Goal: Task Accomplishment & Management: Complete application form

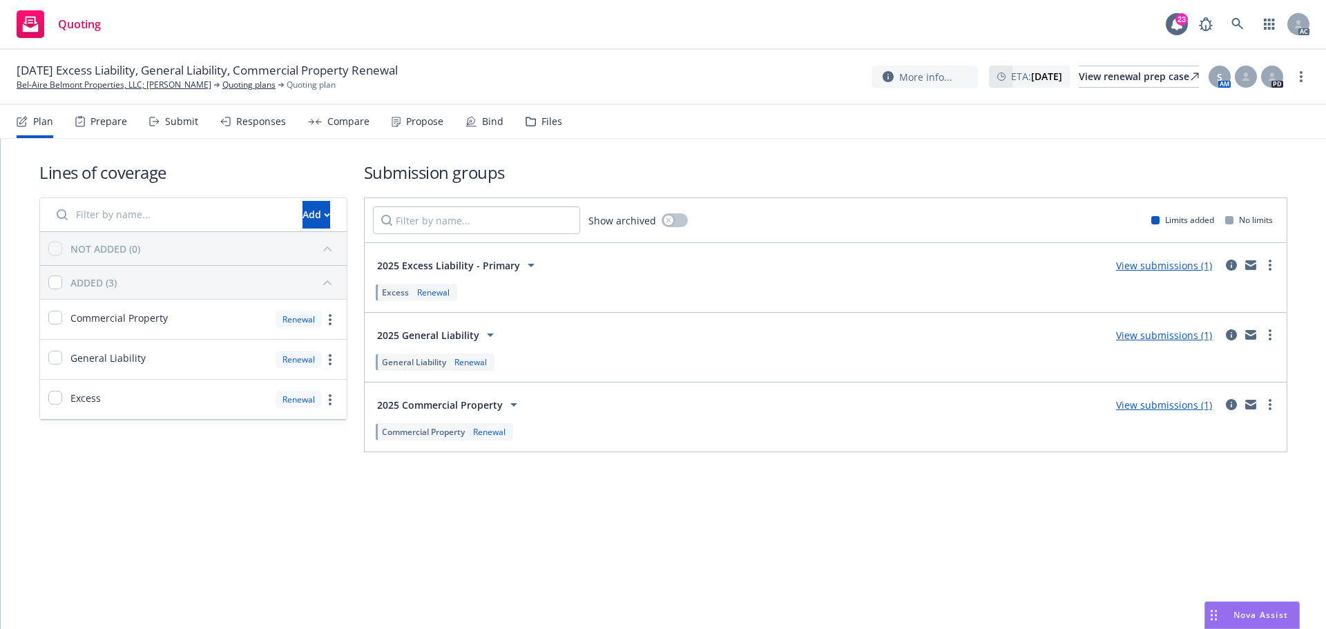
click at [171, 117] on div "Submit" at bounding box center [181, 121] width 33 height 11
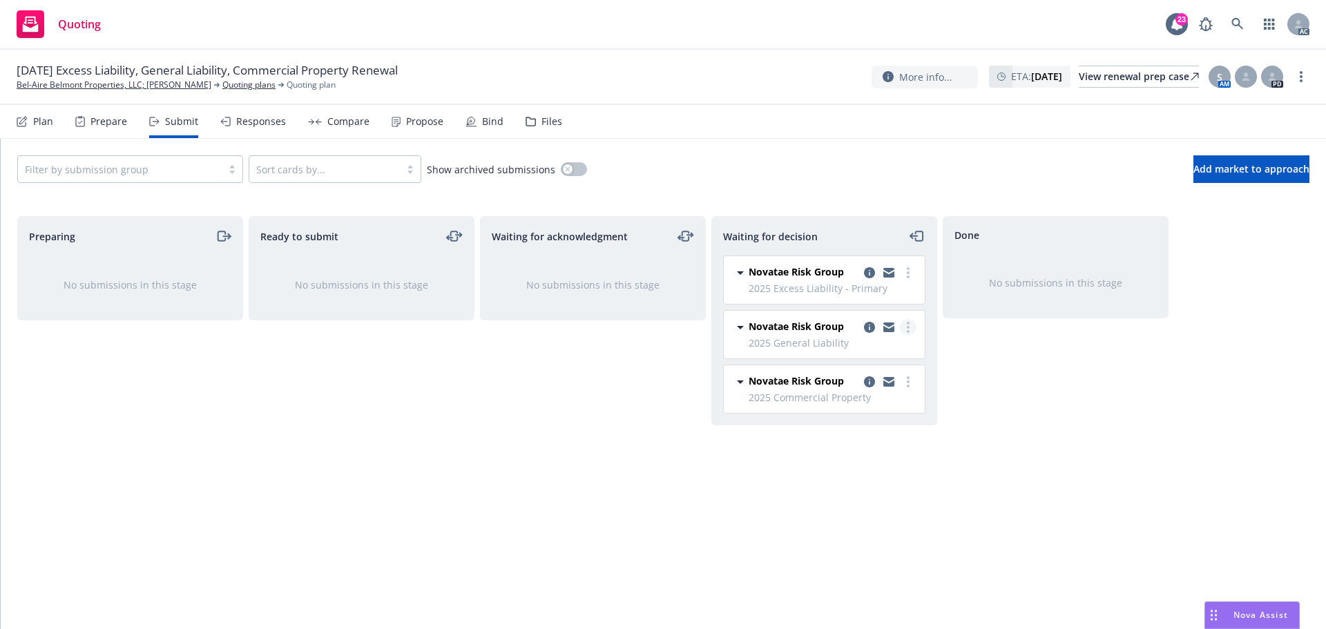
click at [909, 329] on icon "more" at bounding box center [908, 327] width 3 height 11
click at [852, 413] on span "Add accepted decision" at bounding box center [847, 410] width 138 height 13
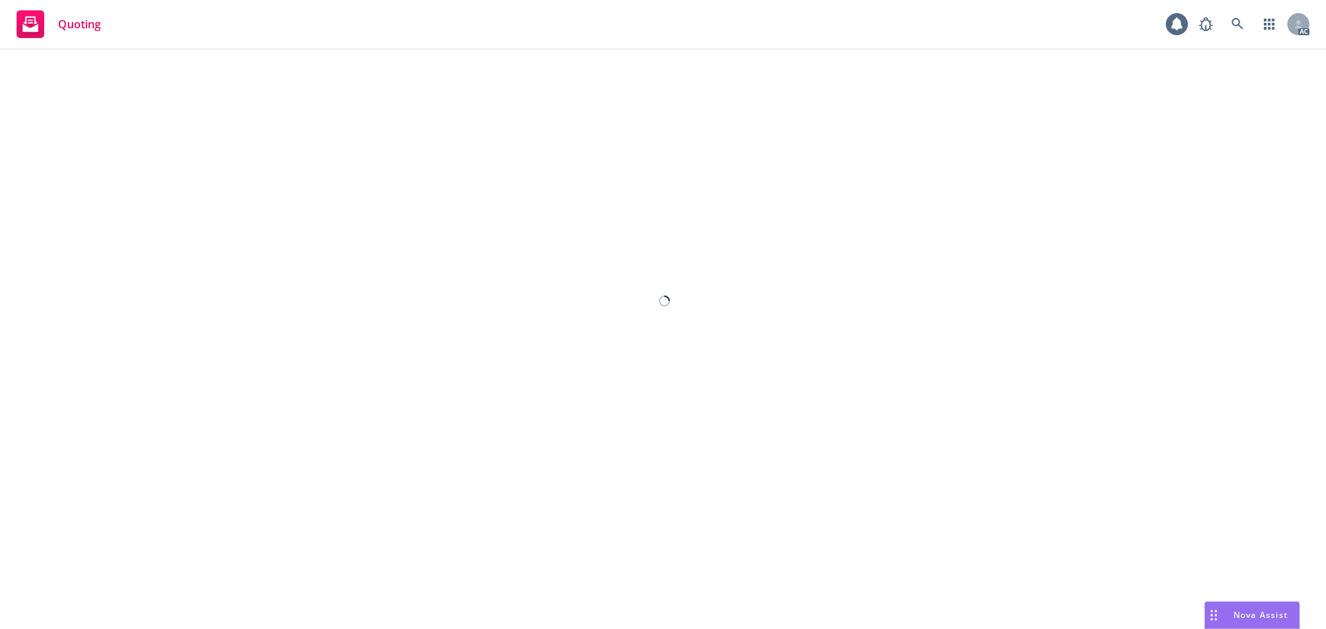
select select "12"
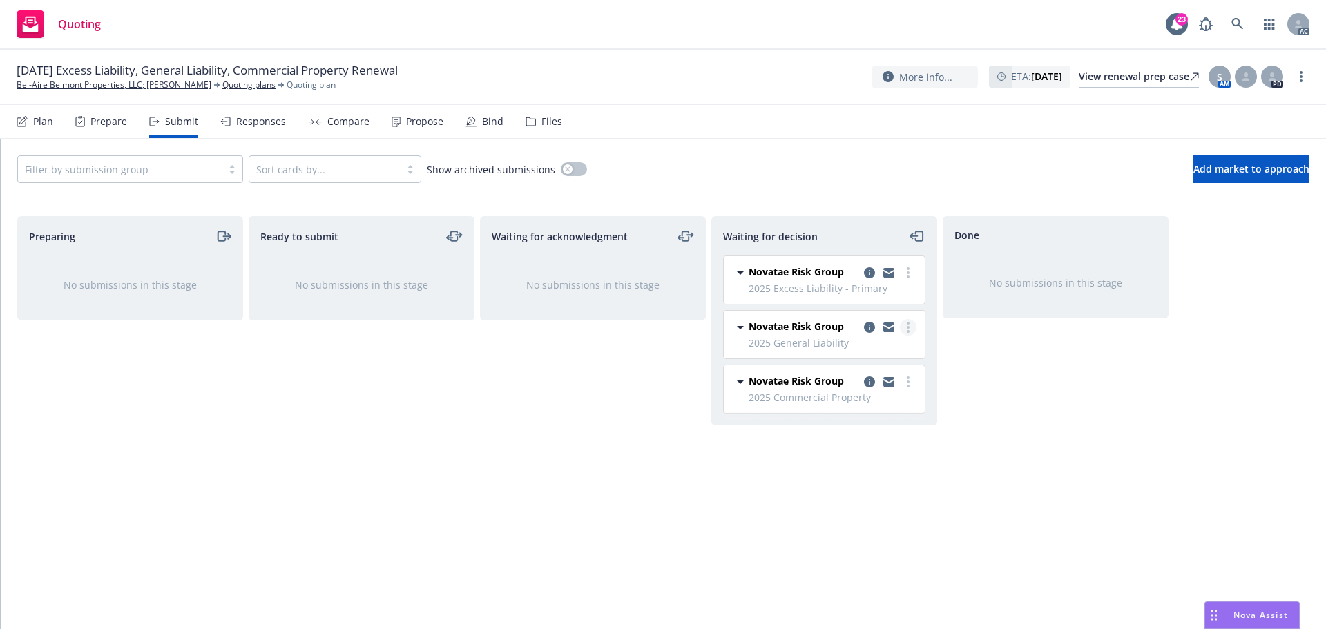
click at [905, 331] on link "more" at bounding box center [908, 327] width 17 height 17
click at [875, 414] on span "Add accepted decision" at bounding box center [847, 410] width 138 height 13
select select "12"
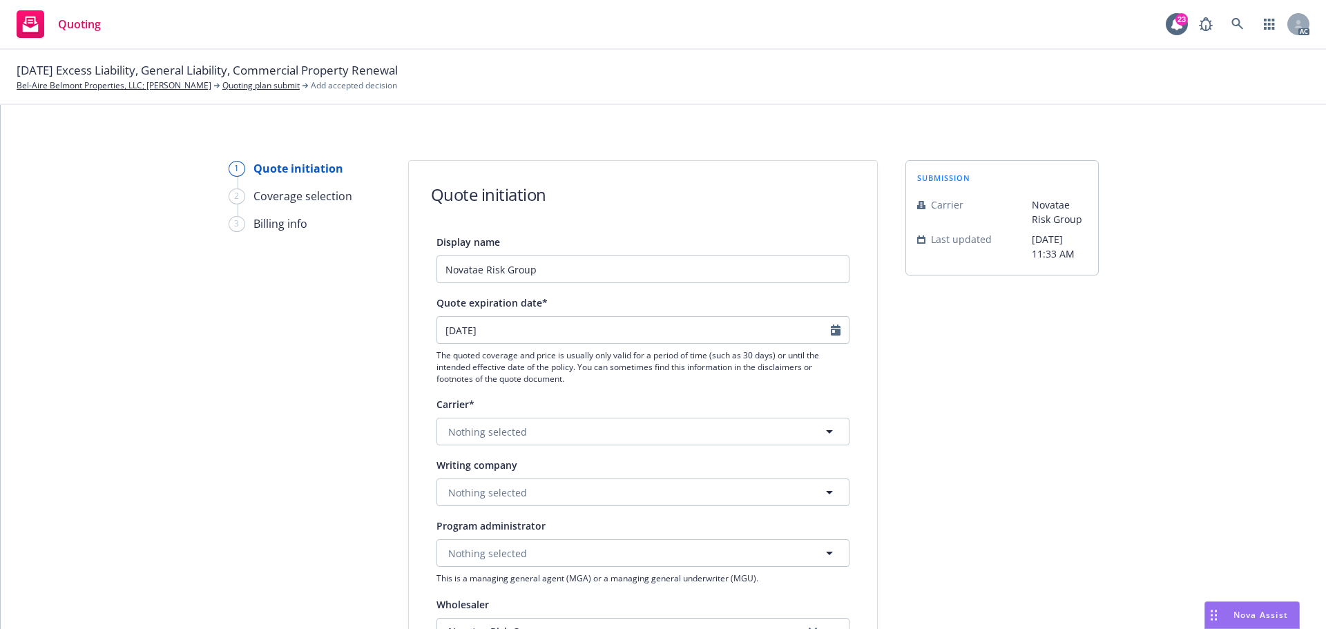
scroll to position [414, 0]
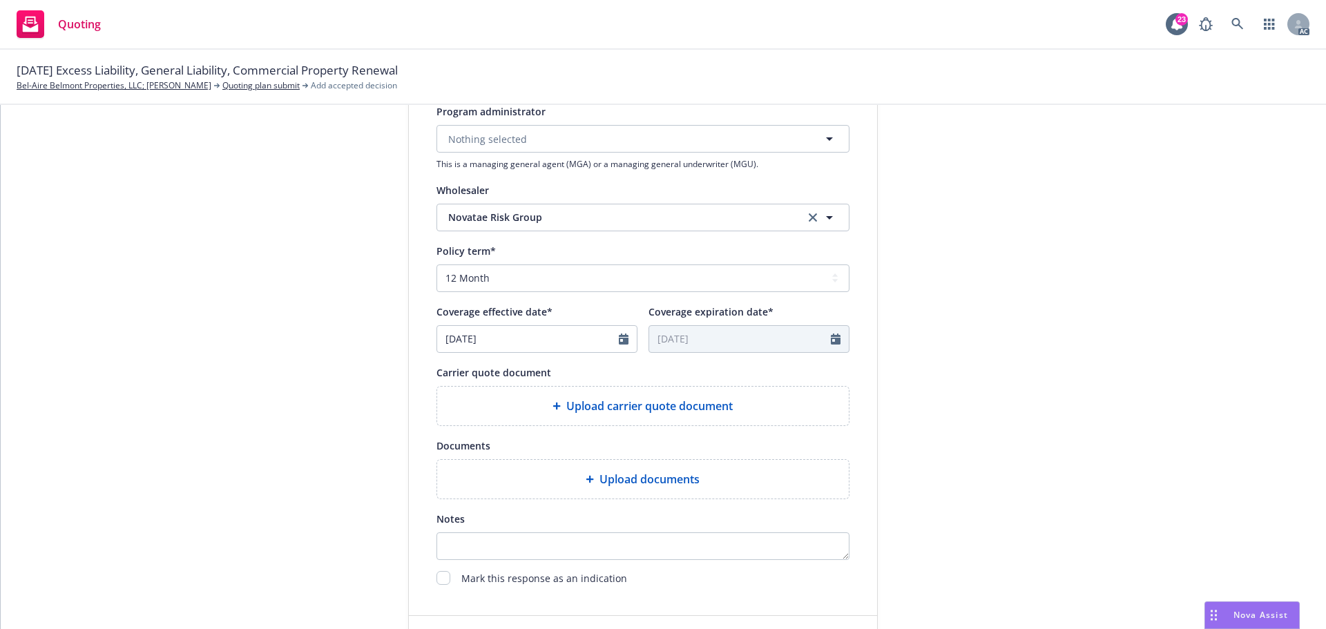
click at [624, 403] on span "Upload carrier quote document" at bounding box center [649, 406] width 166 height 17
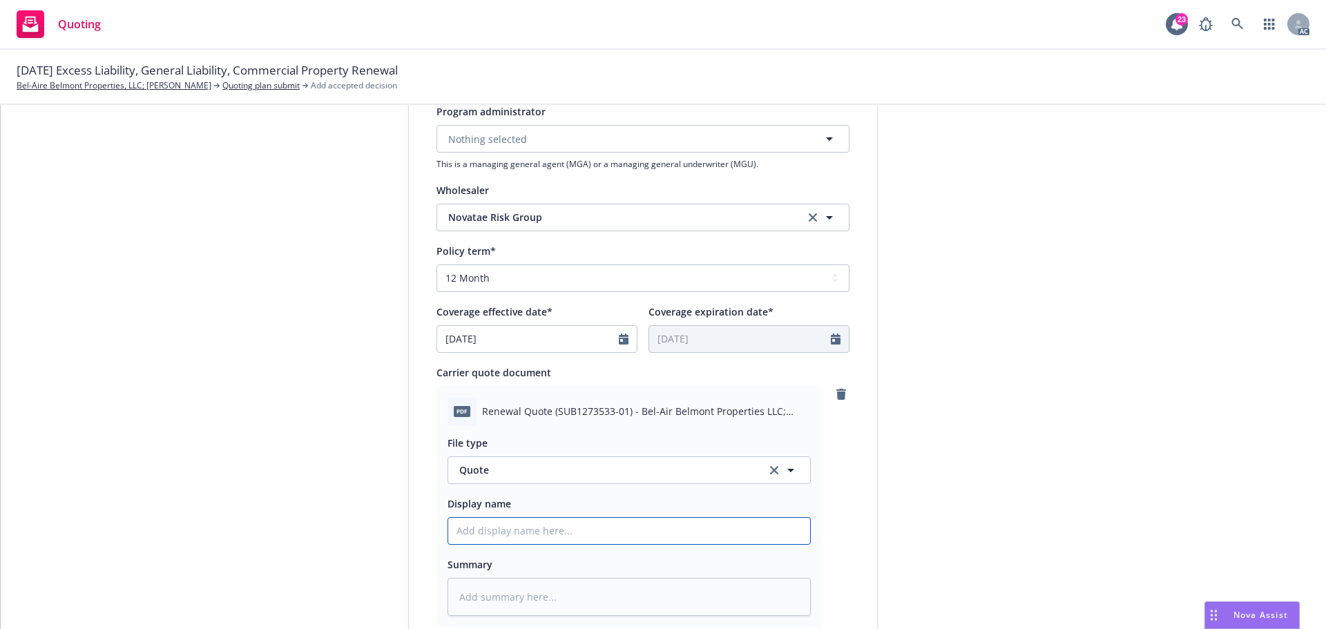
click at [505, 536] on input "Display name" at bounding box center [629, 531] width 362 height 26
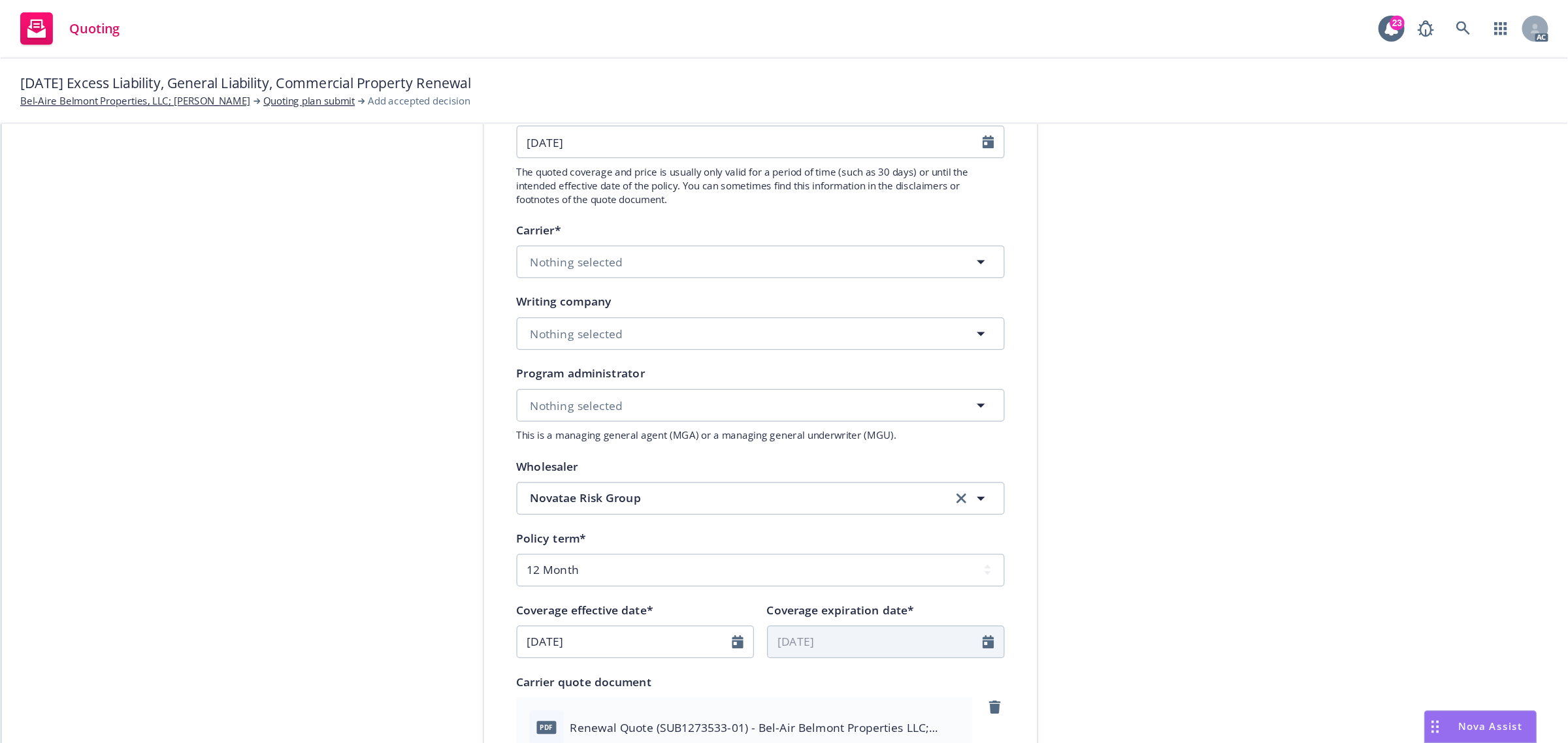
scroll to position [196, 0]
click at [447, 266] on span "Nothing selected" at bounding box center [461, 269] width 75 height 14
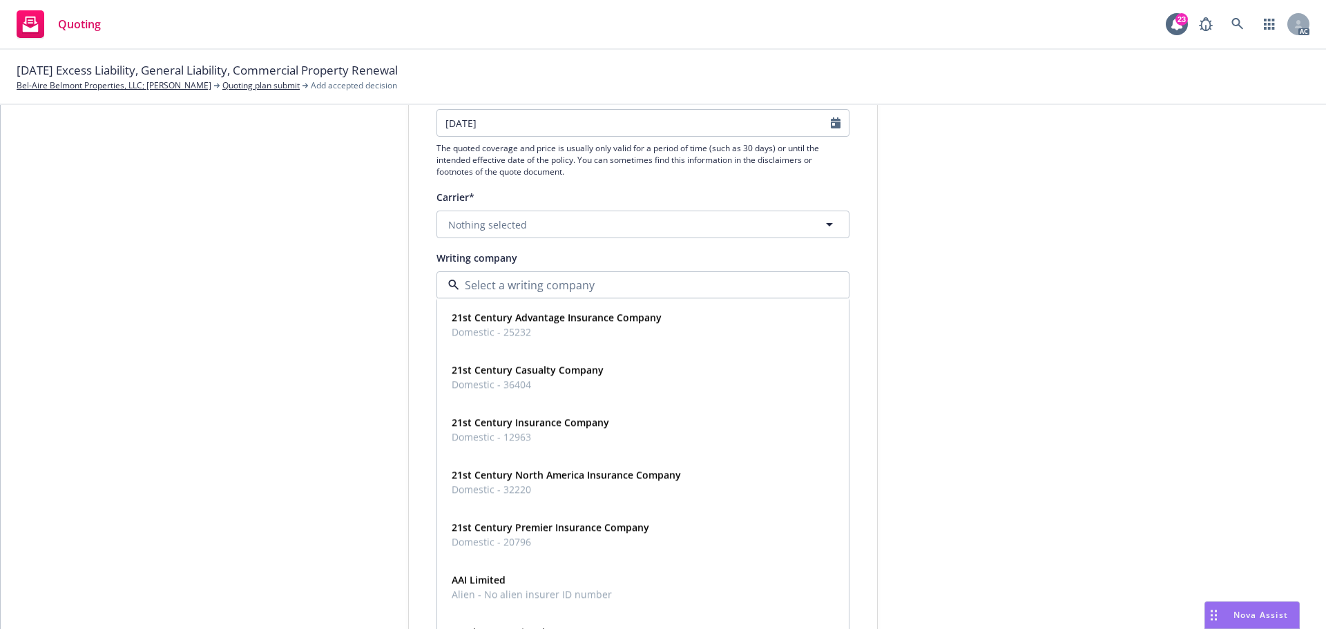
paste input "Evanston Insurance Company"
type input "Evanston Insurance Company"
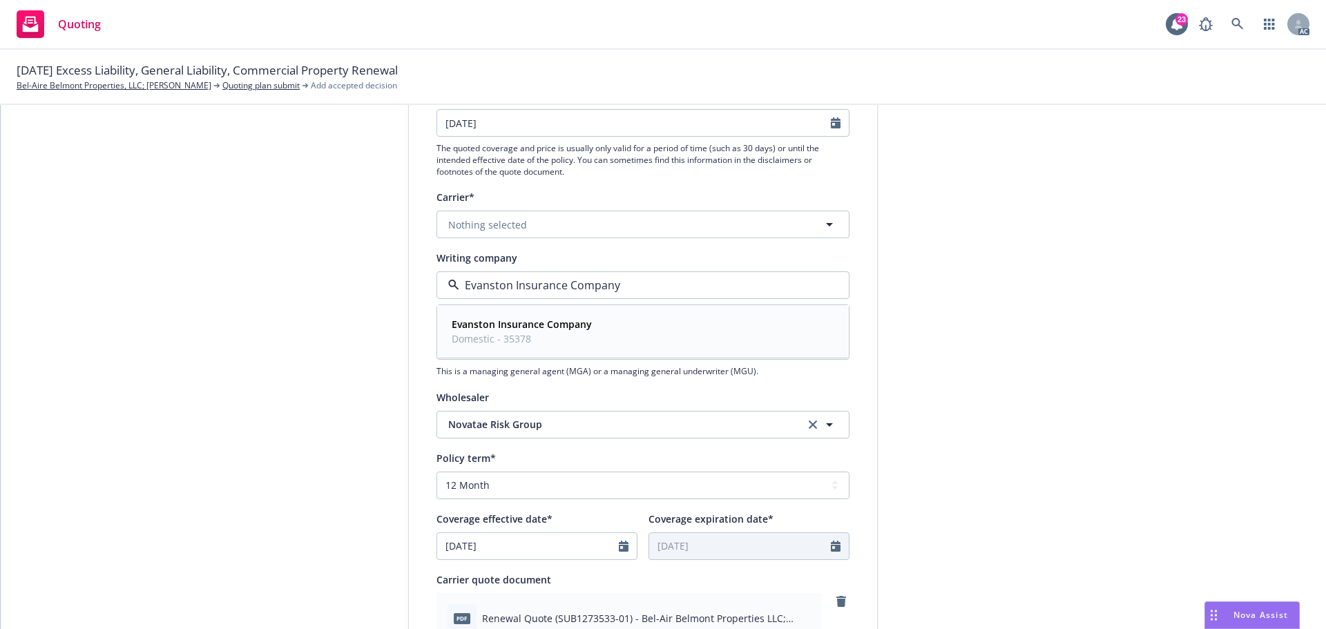
click at [519, 326] on strong "Evanston Insurance Company" at bounding box center [522, 324] width 140 height 13
type textarea "x"
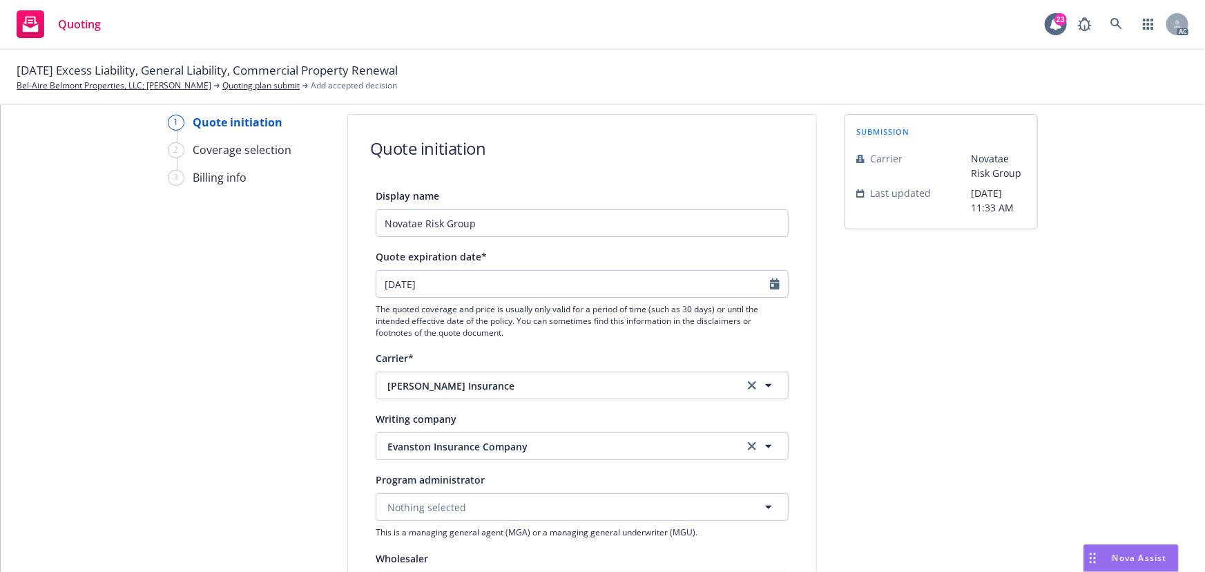
scroll to position [144, 0]
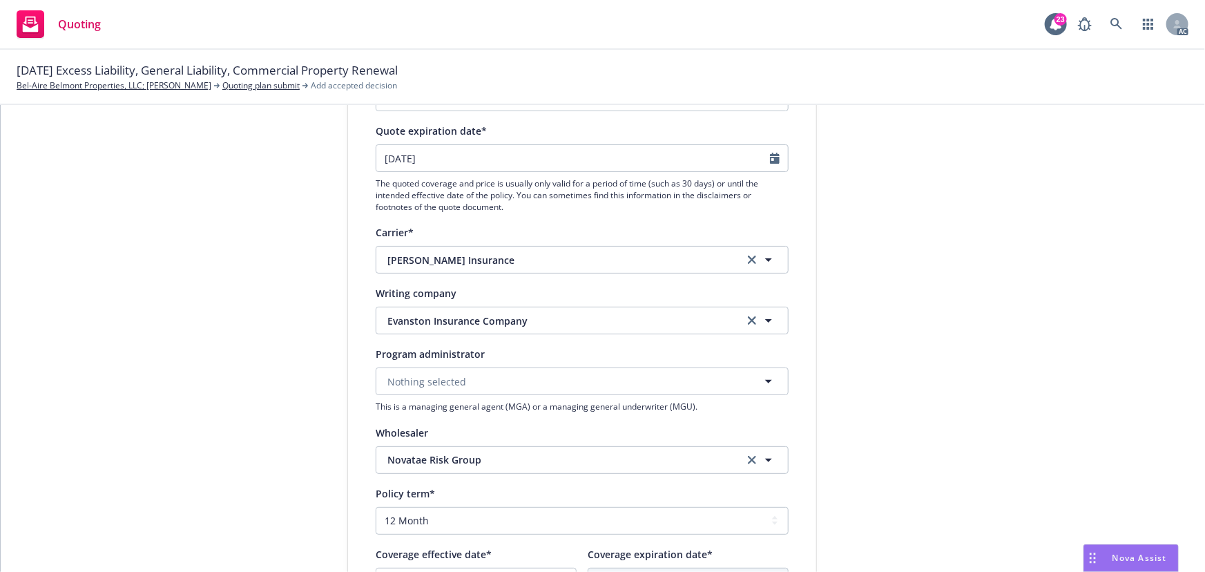
click at [1145, 391] on div "1 Quote initiation 2 Coverage selection 3 Billing info Quote initiation Display…" at bounding box center [603, 551] width 1172 height 1127
click at [770, 156] on icon "Calendar" at bounding box center [775, 158] width 10 height 11
select select "9"
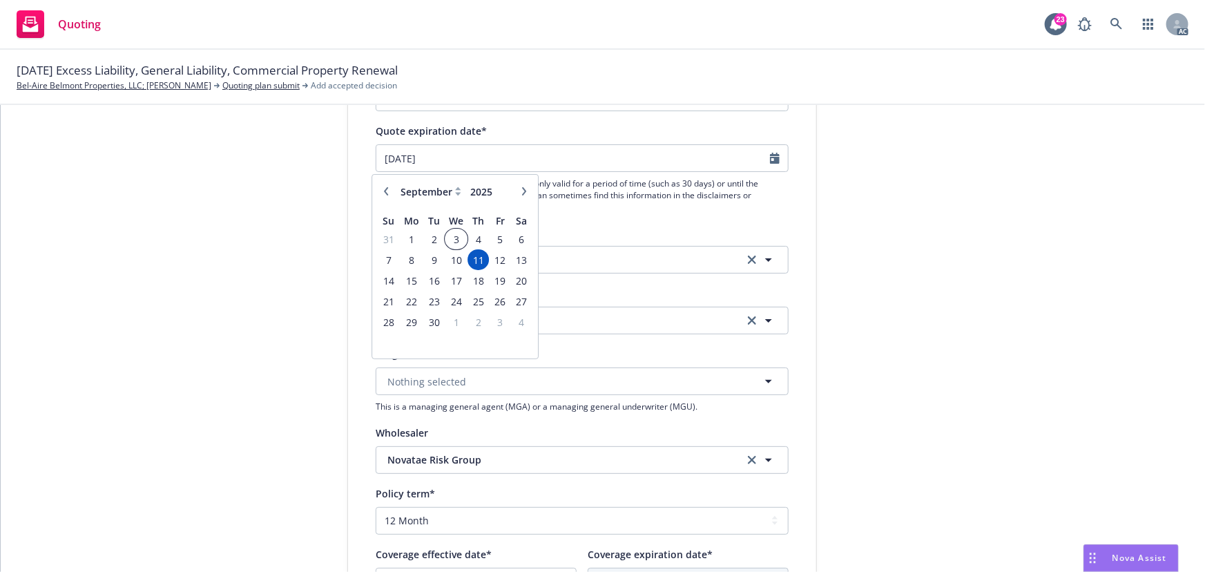
click at [450, 236] on span "3" at bounding box center [456, 239] width 20 height 17
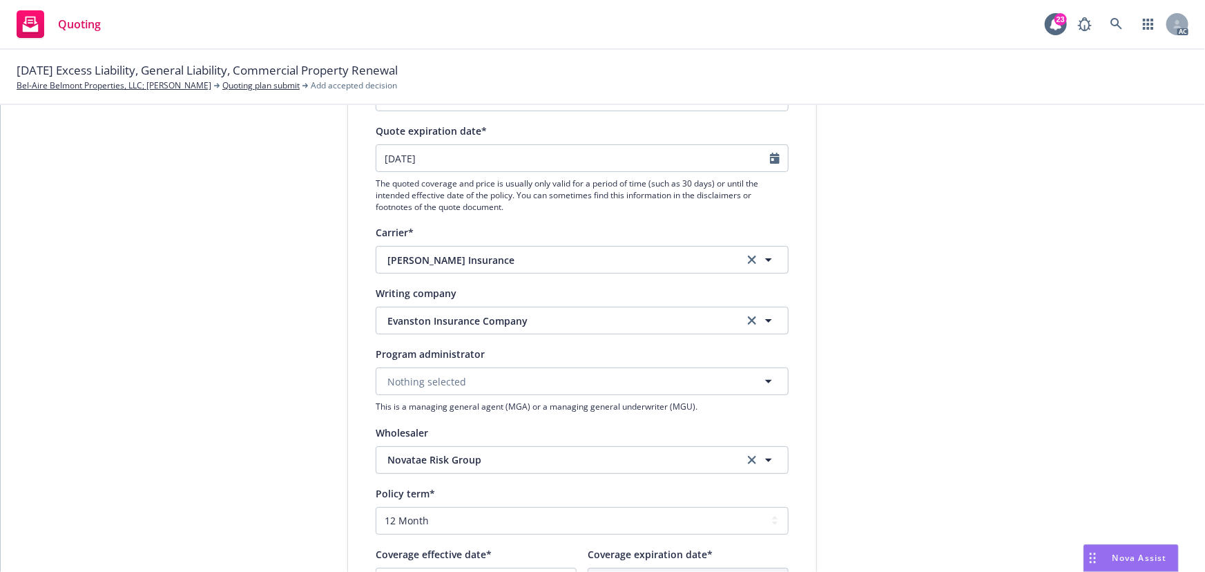
type input "[DATE]"
type textarea "x"
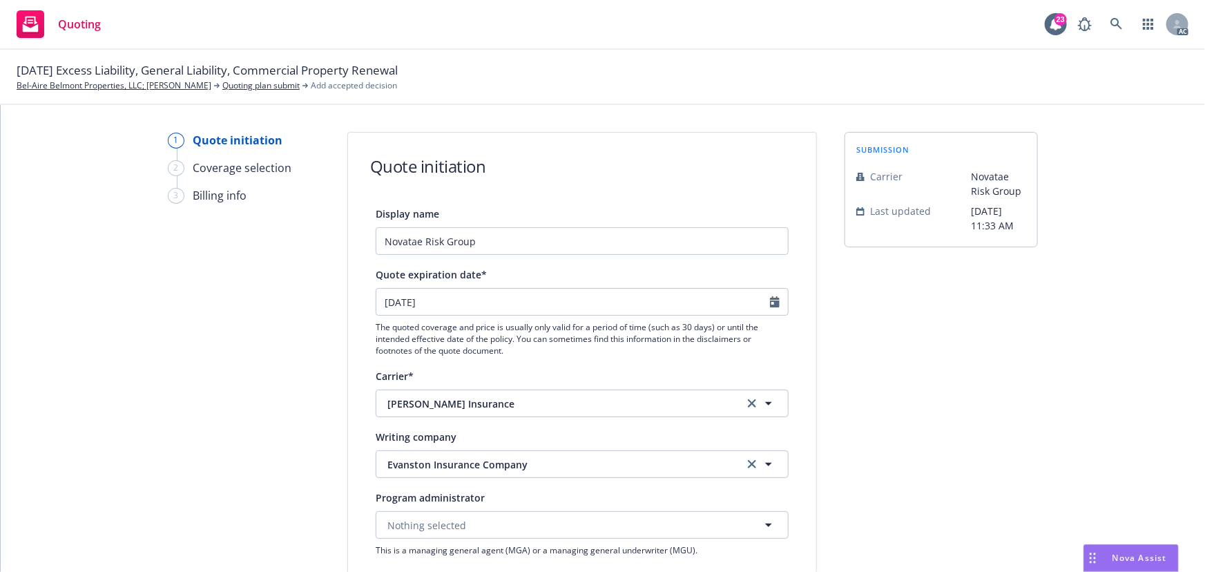
scroll to position [0, 0]
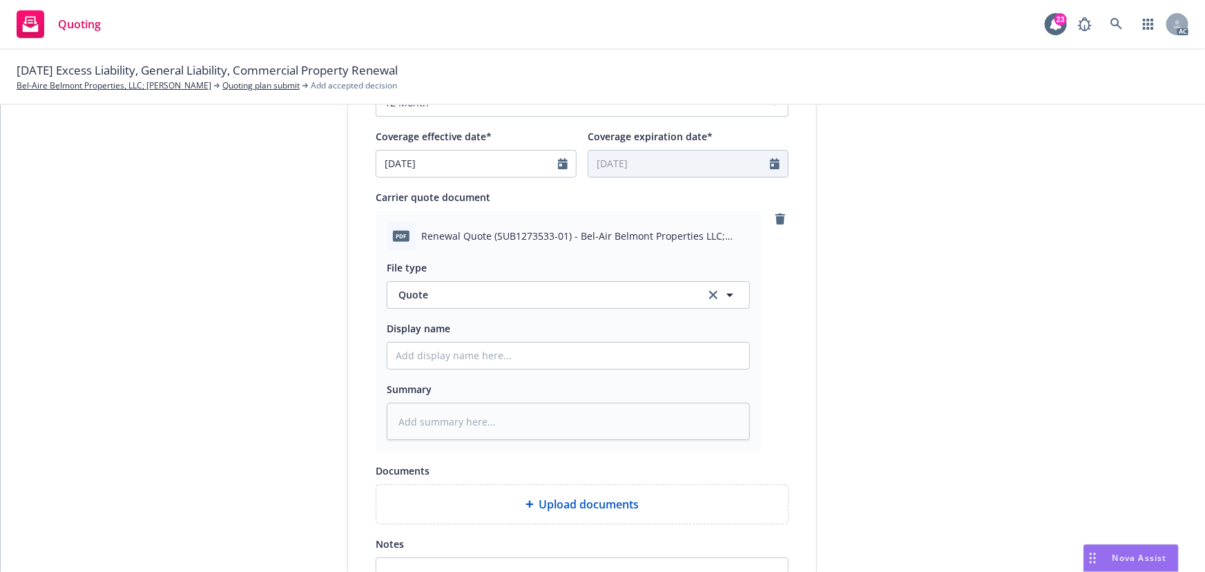
scroll to position [565, 0]
click at [577, 353] on input "Display name" at bounding box center [569, 353] width 362 height 26
type input "25-26 GL Quote"
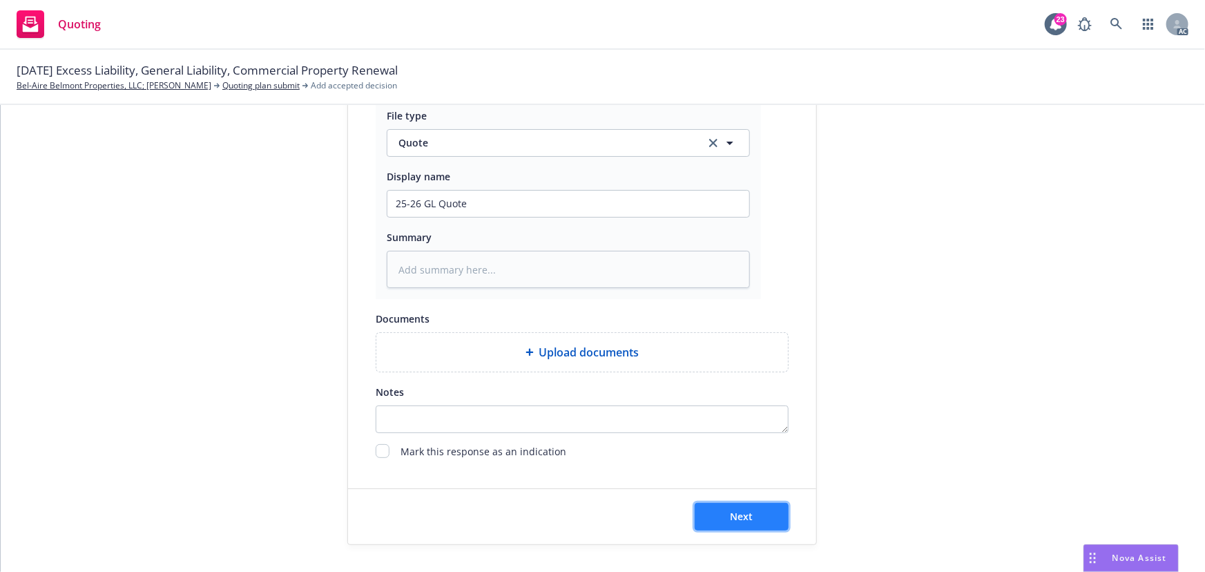
click at [732, 510] on span "Next" at bounding box center [742, 516] width 23 height 13
type textarea "x"
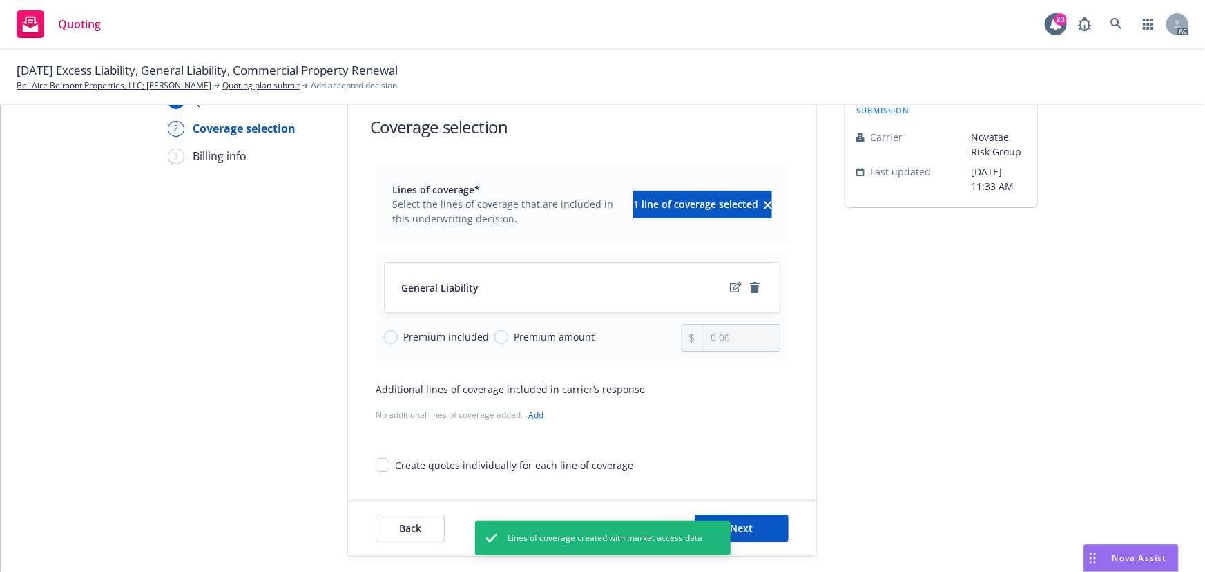
scroll to position [51, 0]
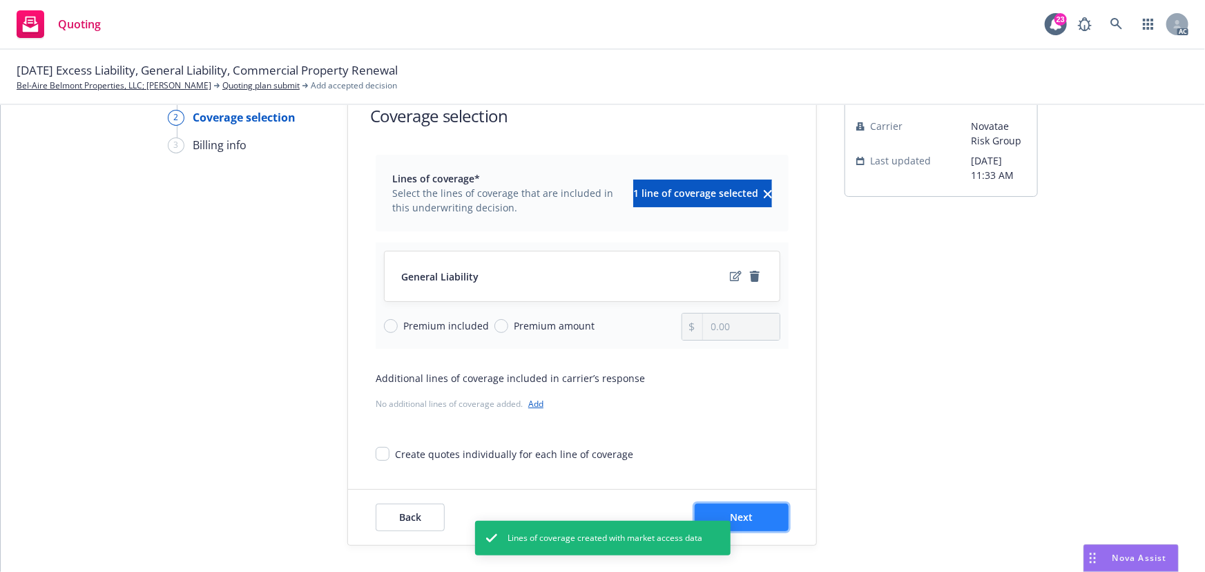
click at [753, 517] on button "Next" at bounding box center [742, 518] width 94 height 28
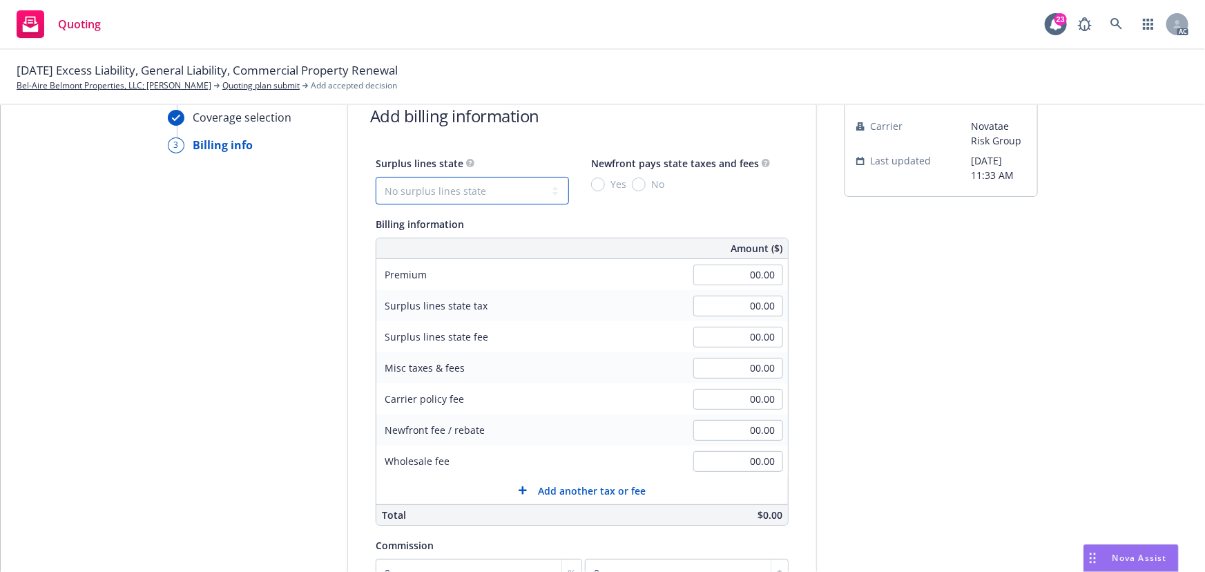
click at [466, 192] on select "No surplus lines state [US_STATE] [US_STATE] [US_STATE] [US_STATE] [US_STATE] […" at bounding box center [472, 191] width 193 height 28
select select "CA"
click at [376, 177] on select "No surplus lines state [US_STATE] [US_STATE] [US_STATE] [US_STATE] [US_STATE] […" at bounding box center [472, 191] width 193 height 28
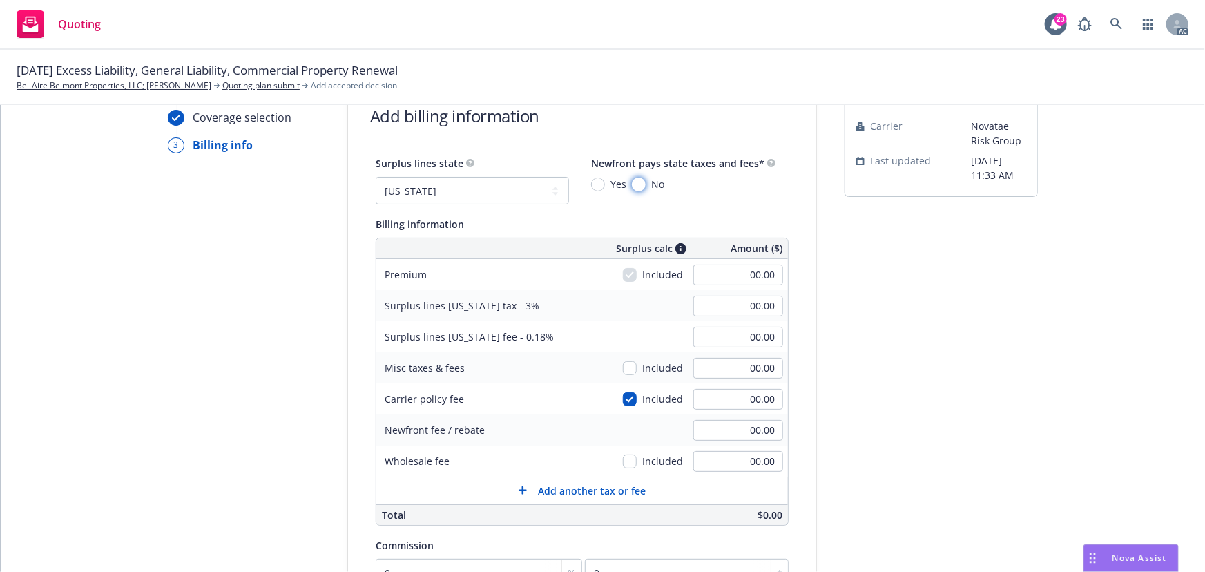
drag, startPoint x: 629, startPoint y: 184, endPoint x: 644, endPoint y: 193, distance: 17.4
click at [632, 184] on input "No" at bounding box center [639, 185] width 14 height 14
radio input "true"
click at [737, 278] on input "00.00" at bounding box center [739, 275] width 90 height 21
type input "2,961.00"
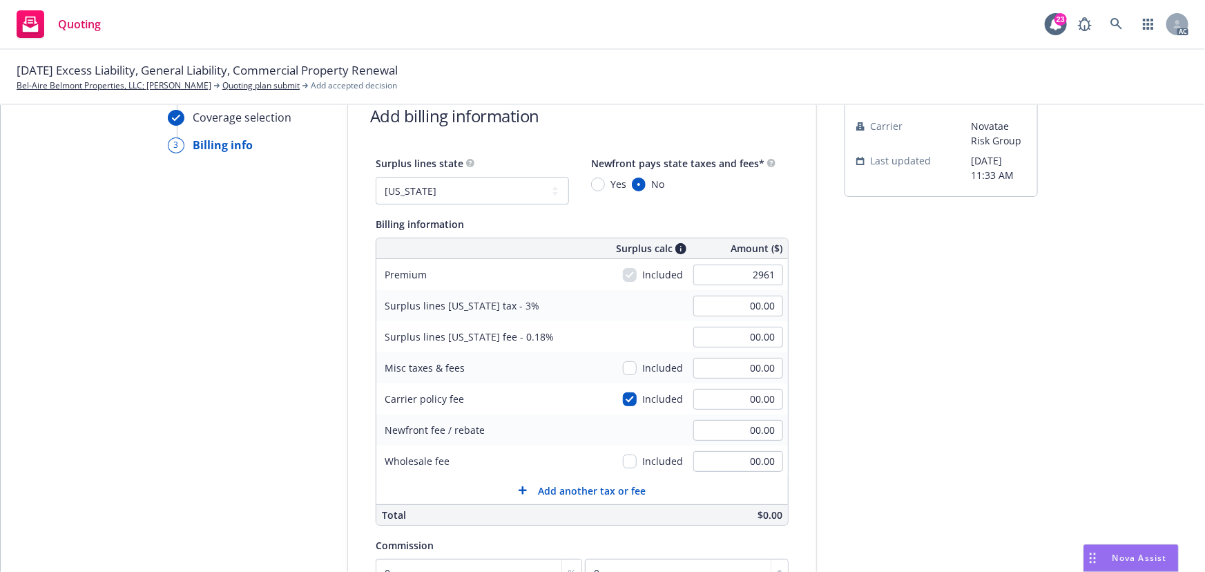
type input "88.83"
type input "5.33"
click at [922, 327] on div "submission Carrier Novatae Risk Group Last updated [DATE] 11:33 AM" at bounding box center [941, 435] width 193 height 707
click at [737, 403] on input "00.00" at bounding box center [739, 399] width 90 height 21
type input "275"
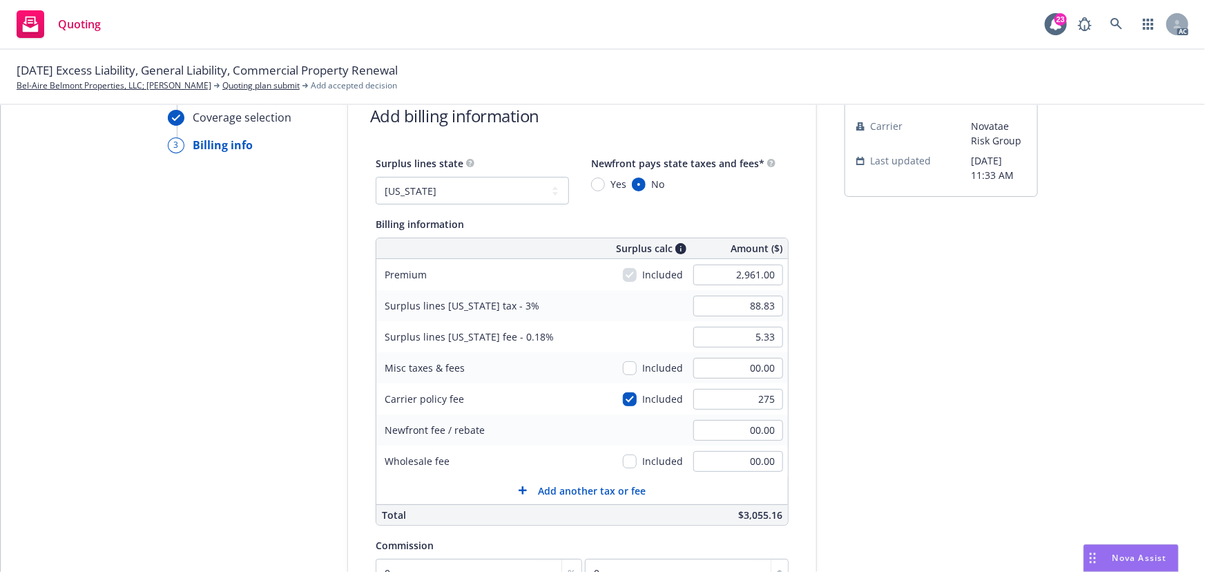
type input "97.08"
type input "5.82"
type input "275.00"
click at [939, 386] on div "submission Carrier Novatae Risk Group Last updated [DATE] 11:33 AM" at bounding box center [941, 435] width 193 height 707
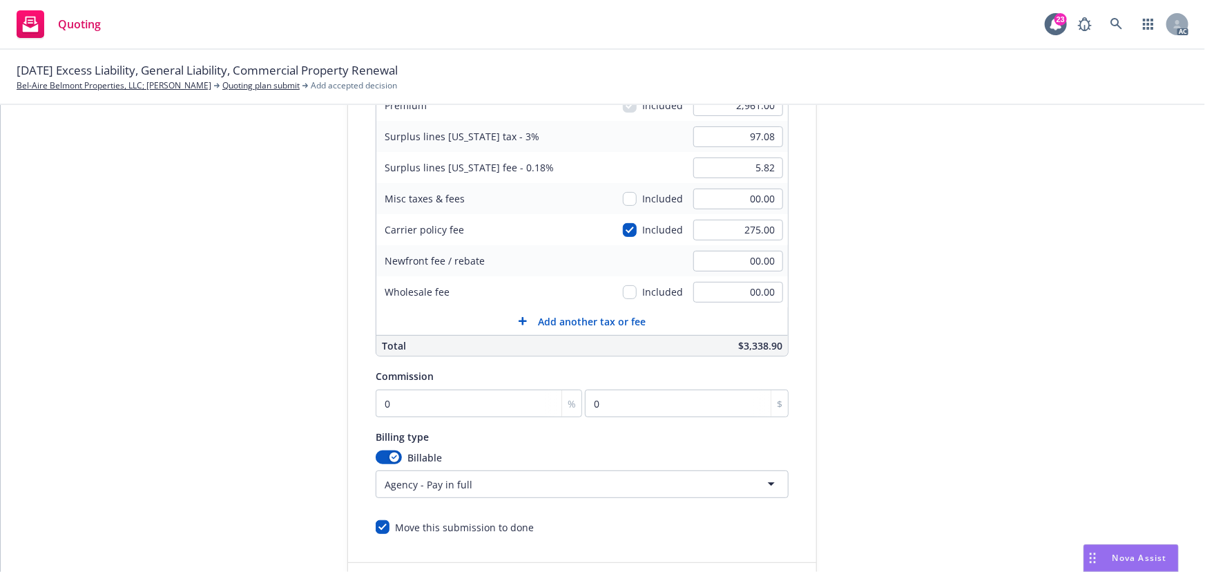
scroll to position [294, 0]
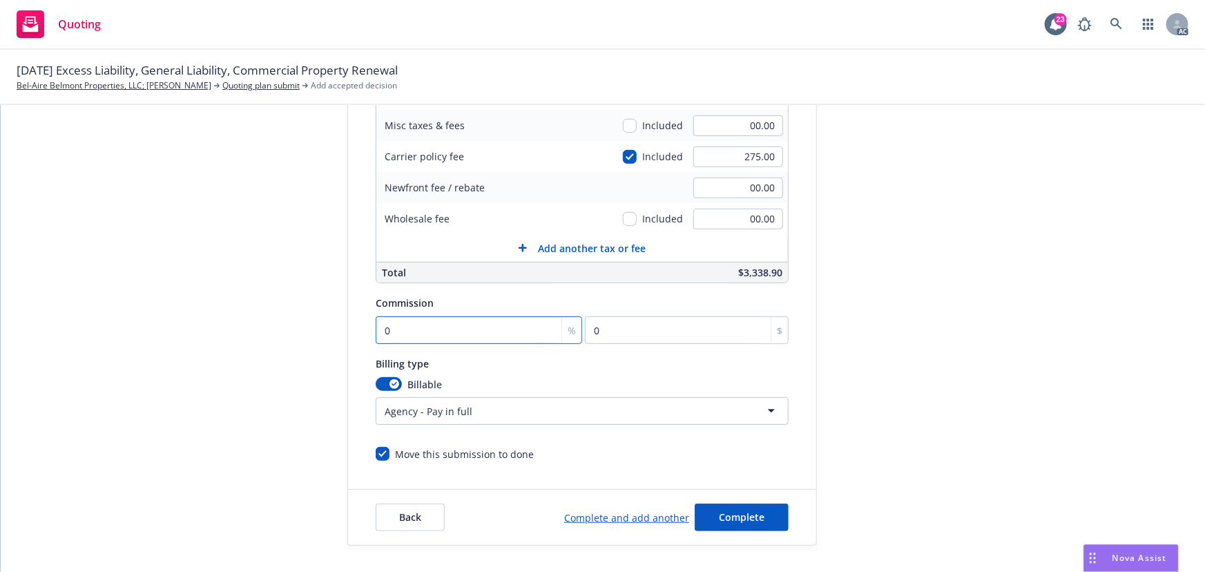
click at [468, 322] on input "0" at bounding box center [479, 330] width 207 height 28
type input "1"
type input "29.61"
type input "10"
type input "296.1"
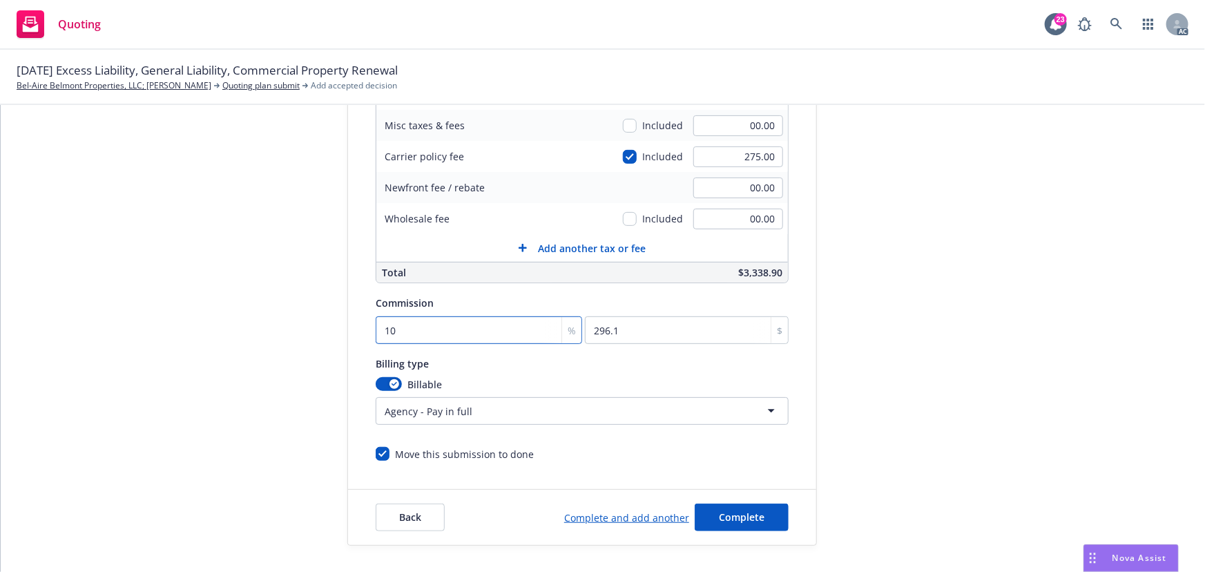
type input "10"
click at [968, 302] on div "submission Carrier Novatae Risk Group Last updated [DATE] 11:33 AM" at bounding box center [941, 192] width 193 height 707
click at [751, 510] on span "Complete" at bounding box center [742, 516] width 46 height 13
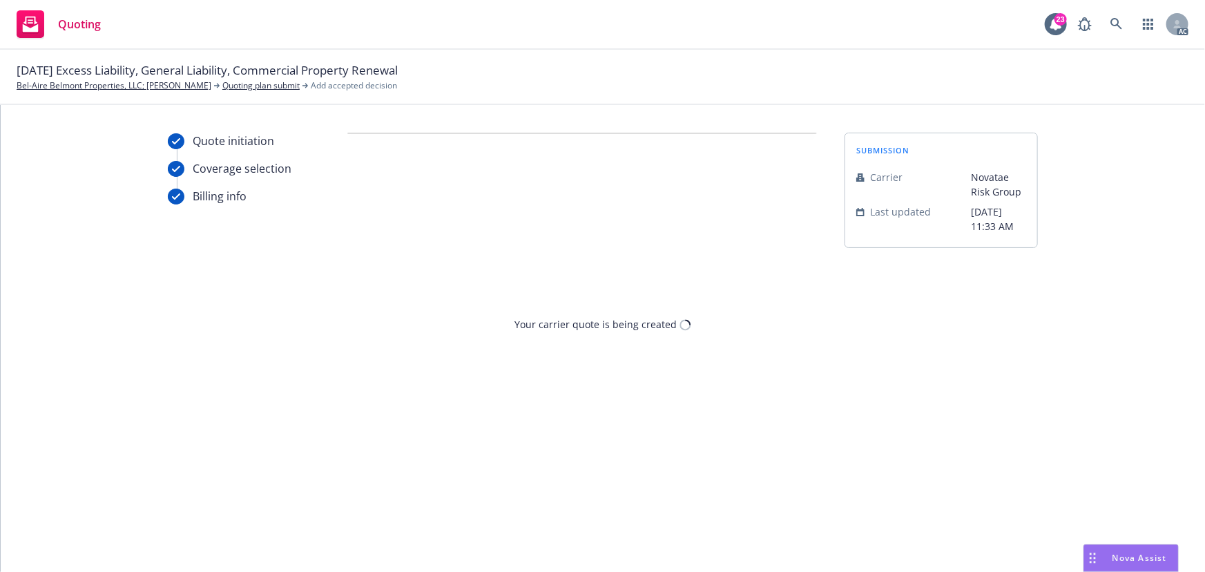
scroll to position [0, 0]
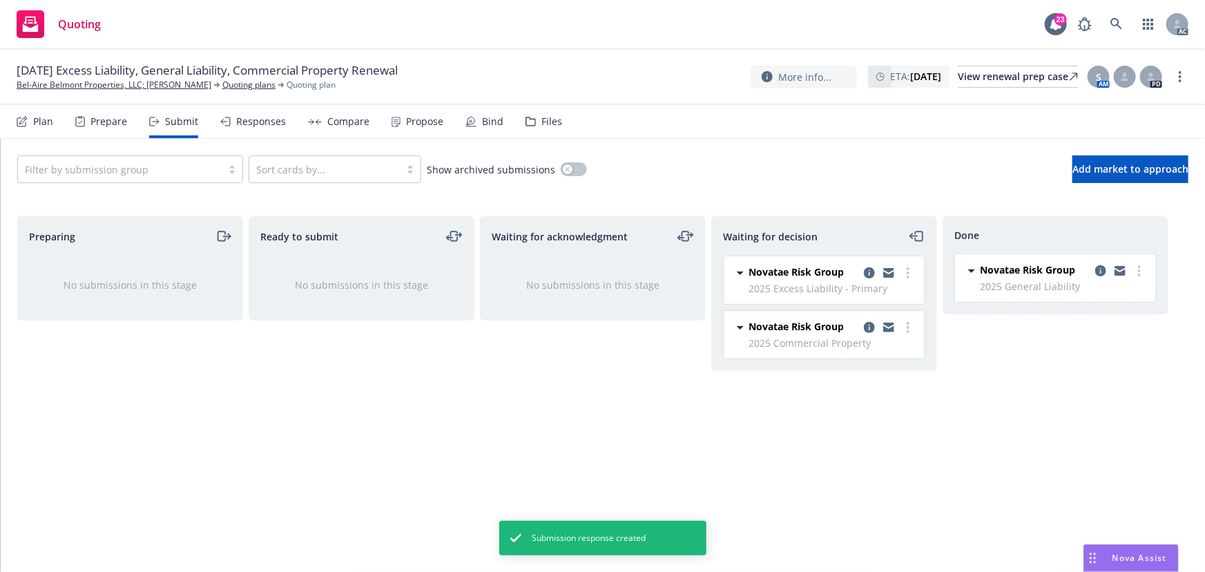
click at [415, 120] on div "Propose" at bounding box center [424, 121] width 37 height 11
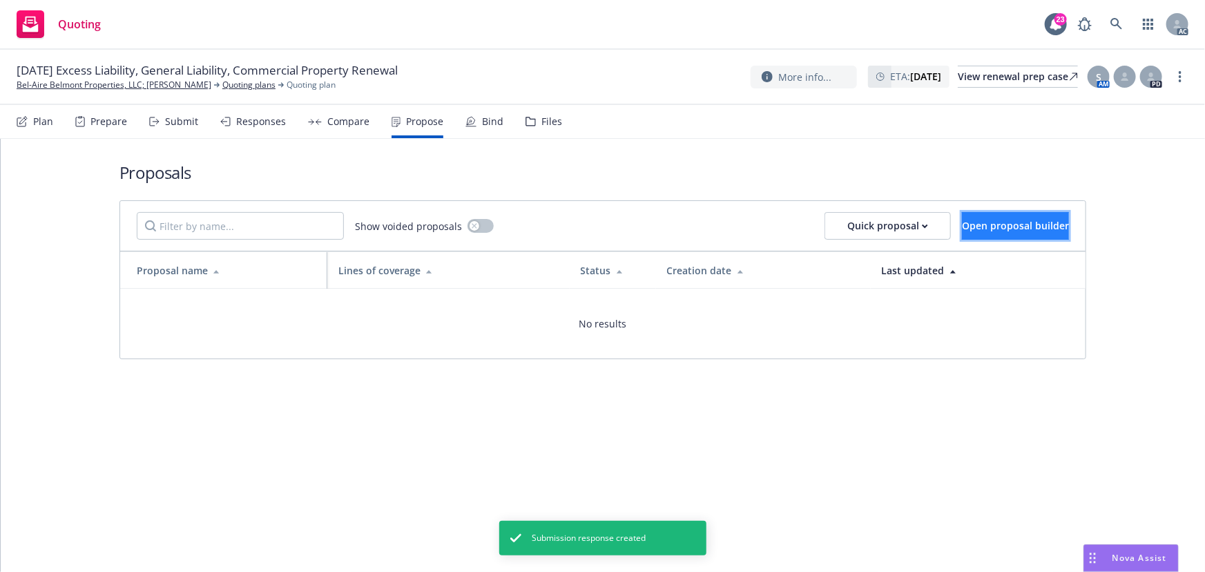
click at [962, 221] on span "Open proposal builder" at bounding box center [1015, 225] width 107 height 13
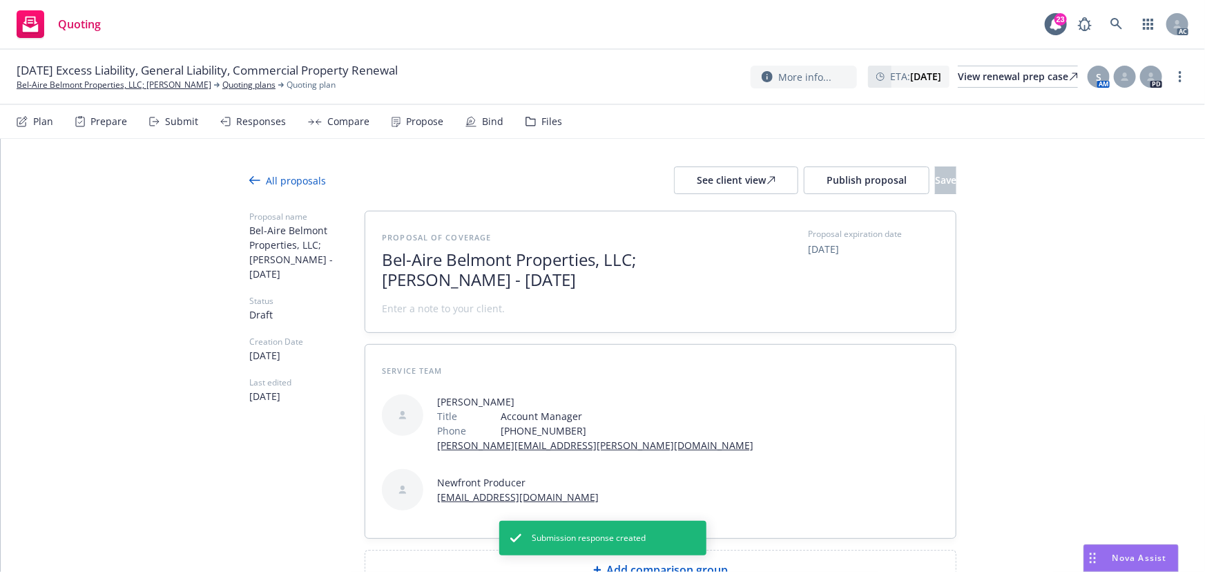
drag, startPoint x: 490, startPoint y: 281, endPoint x: 374, endPoint y: 265, distance: 117.1
click at [374, 265] on div "Proposal of coverage Bel-Aire Belmont Properties, LLC; [PERSON_NAME] - [DATE] P…" at bounding box center [660, 271] width 591 height 121
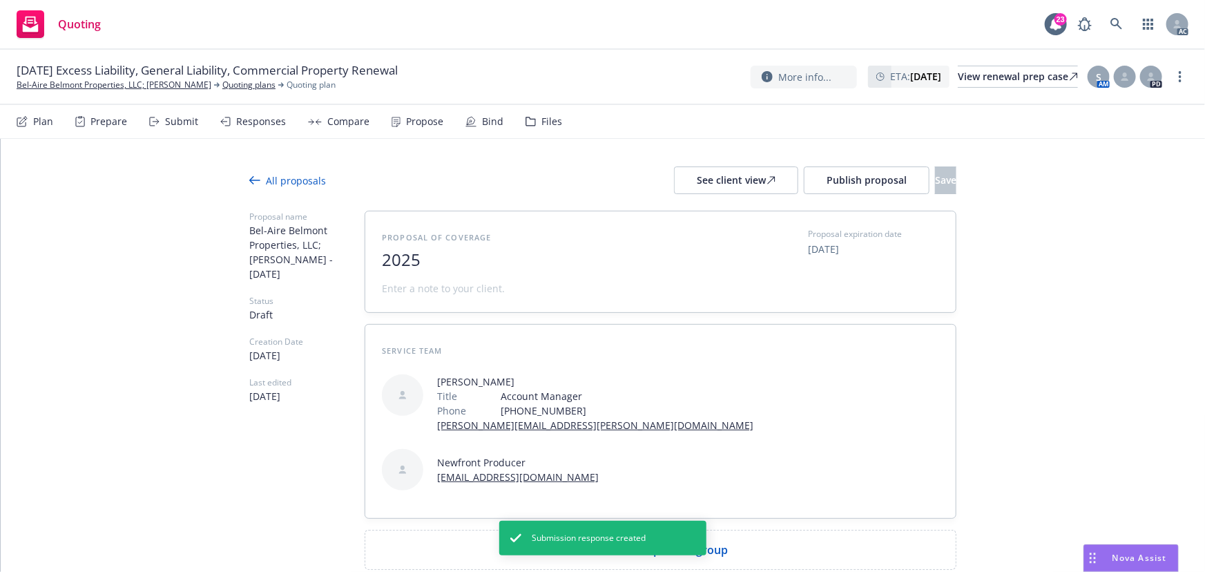
click at [447, 266] on span "2025" at bounding box center [551, 260] width 338 height 20
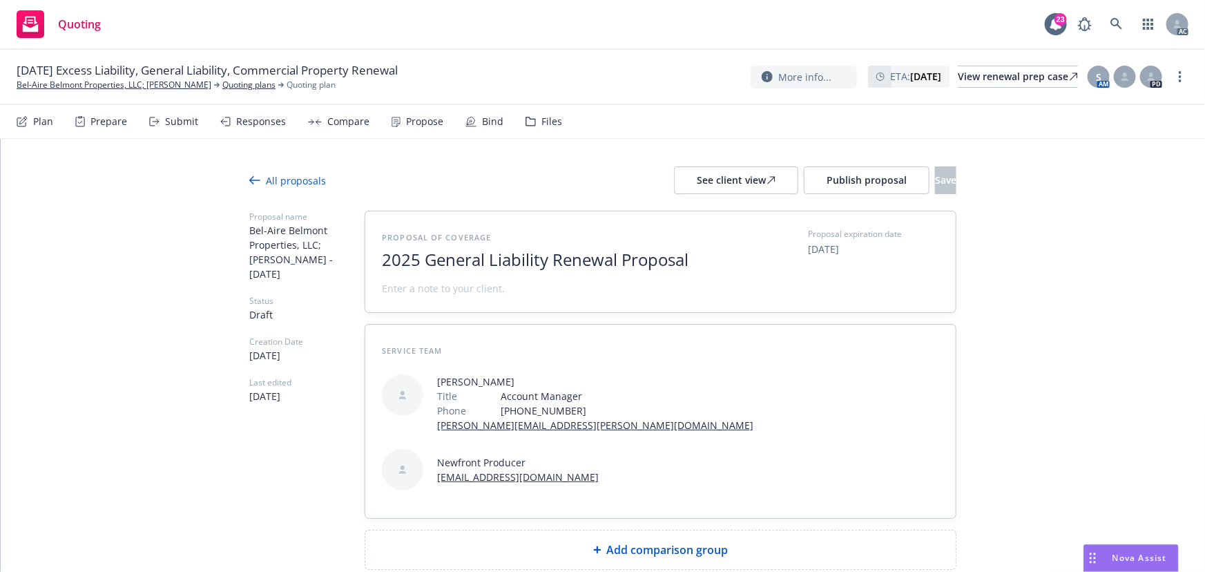
click at [394, 296] on div "Proposal of coverage 2025 General Liability Renewal Proposal Proposal expiratio…" at bounding box center [660, 261] width 591 height 101
drag, startPoint x: 399, startPoint y: 294, endPoint x: 364, endPoint y: 287, distance: 35.9
click at [365, 287] on div "Proposal of coverage 2025 General Liability Renewal Proposal zzpro Proposal exp…" at bounding box center [660, 261] width 591 height 101
click at [408, 289] on span "zzpro" at bounding box center [551, 288] width 338 height 15
click at [395, 289] on span "zzpro" at bounding box center [395, 288] width 26 height 15
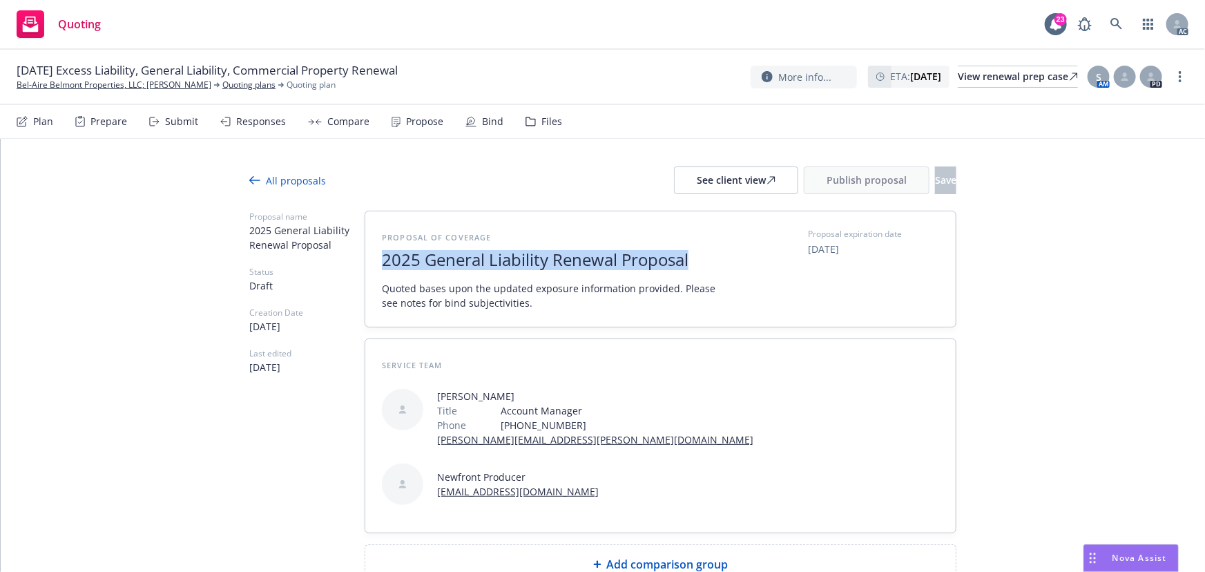
drag, startPoint x: 688, startPoint y: 258, endPoint x: 351, endPoint y: 268, distance: 337.2
click at [351, 268] on div "Proposal name 2025 General Liability Renewal Proposal Status Draft Creation Dat…" at bounding box center [602, 398] width 707 height 374
copy span "2025 General Liability Renewal Proposal"
click at [652, 556] on span "Add comparison group" at bounding box center [668, 564] width 122 height 17
type textarea "x"
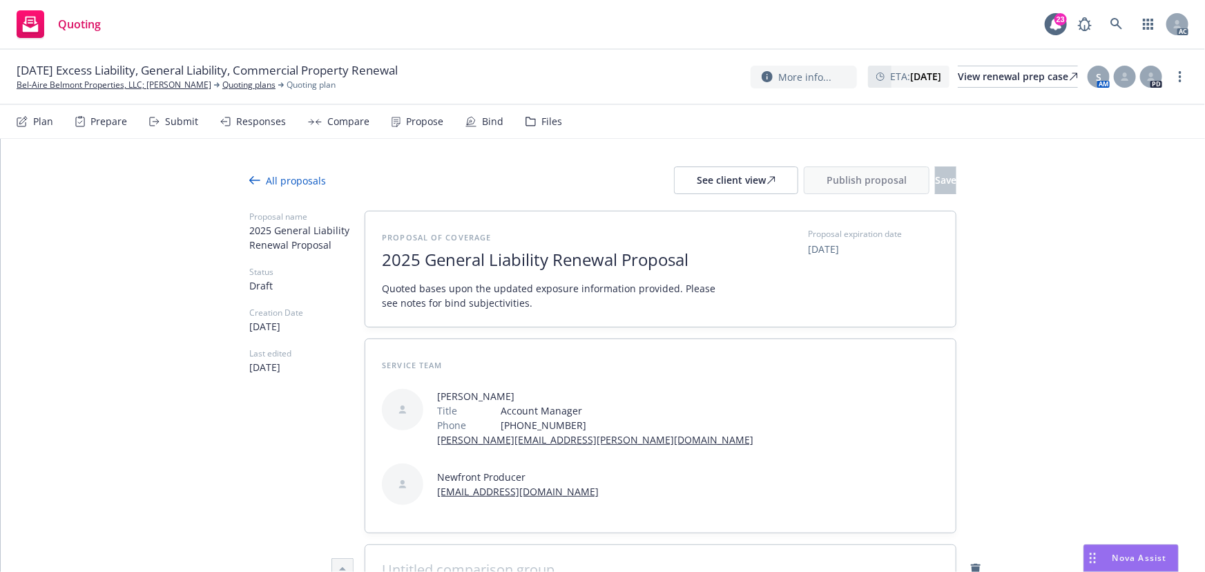
click at [577, 562] on span at bounding box center [660, 570] width 557 height 17
paste span
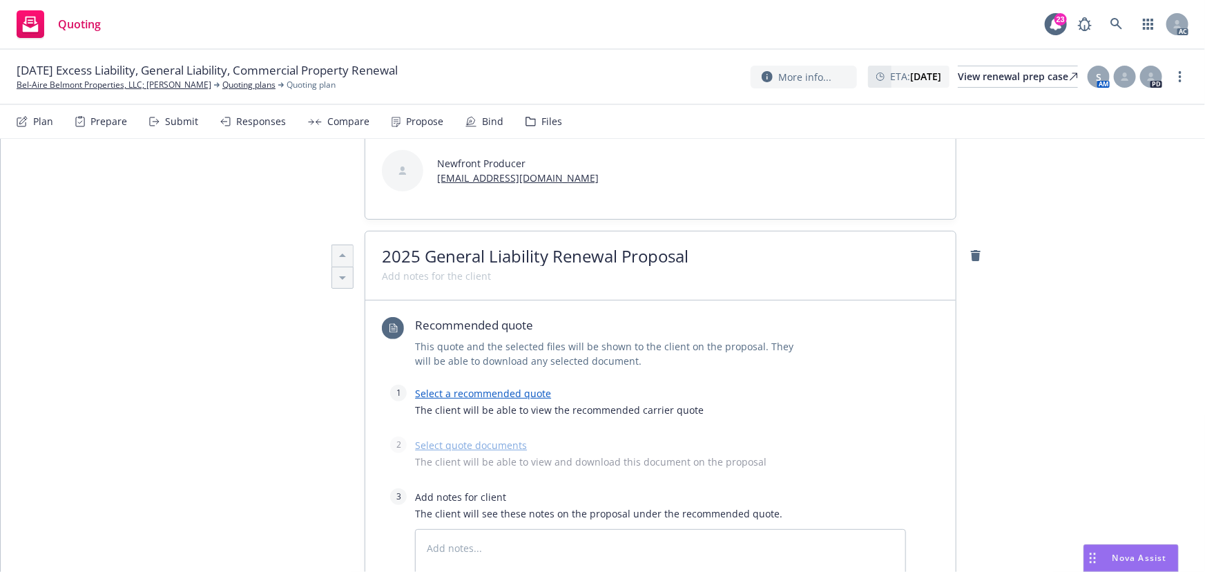
click at [471, 387] on link "Select a recommended quote" at bounding box center [483, 393] width 136 height 13
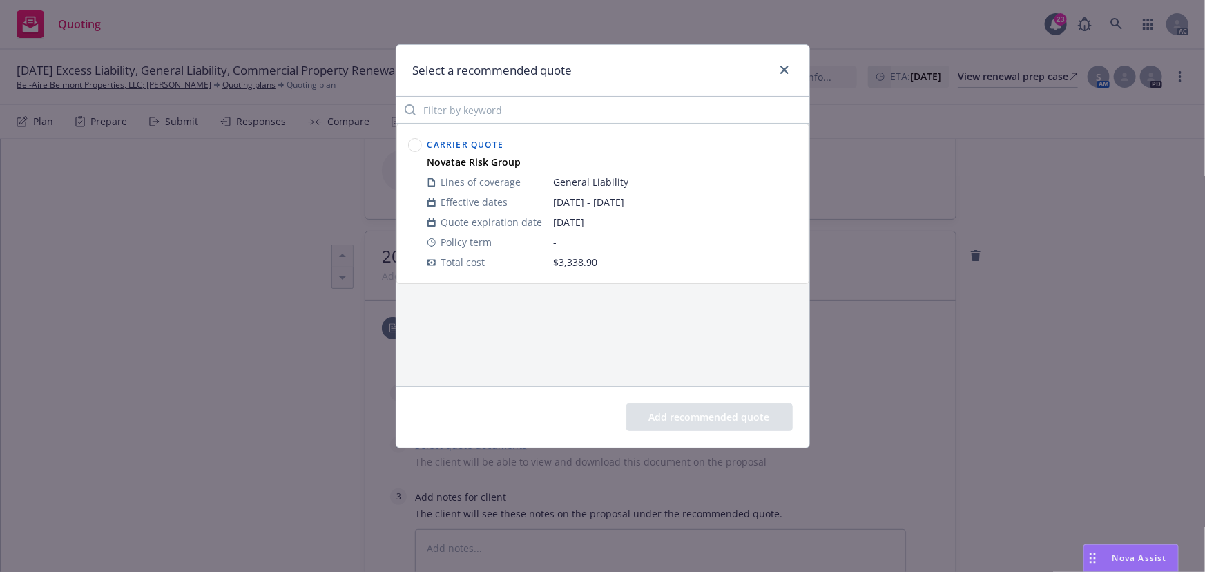
click at [414, 147] on circle at bounding box center [414, 145] width 13 height 13
click at [692, 409] on button "Add recommended quote" at bounding box center [710, 417] width 166 height 28
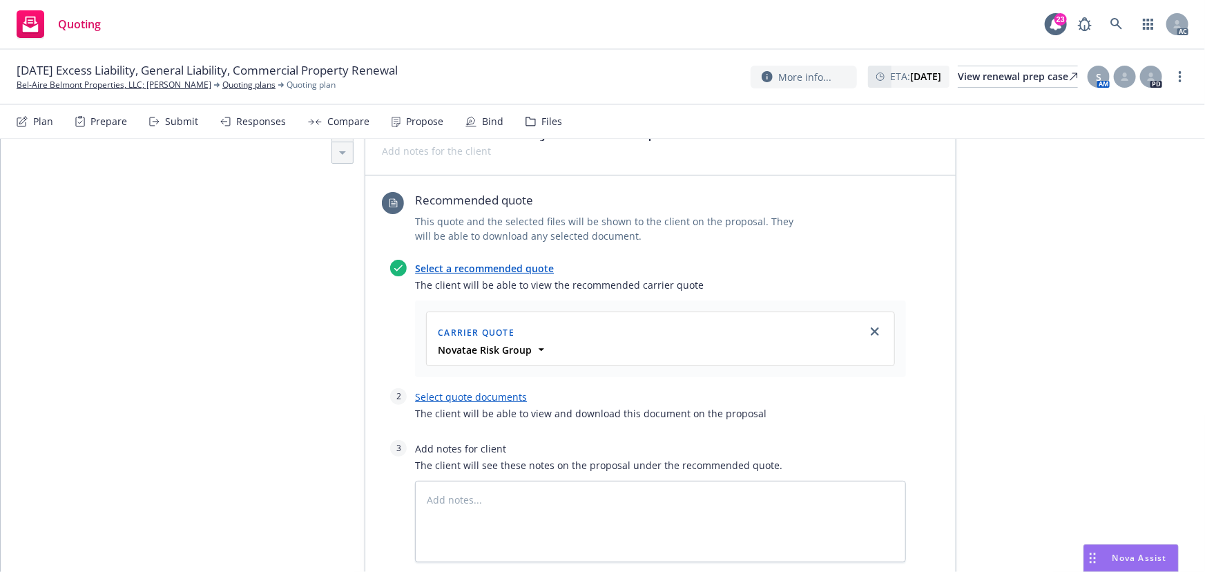
scroll to position [565, 0]
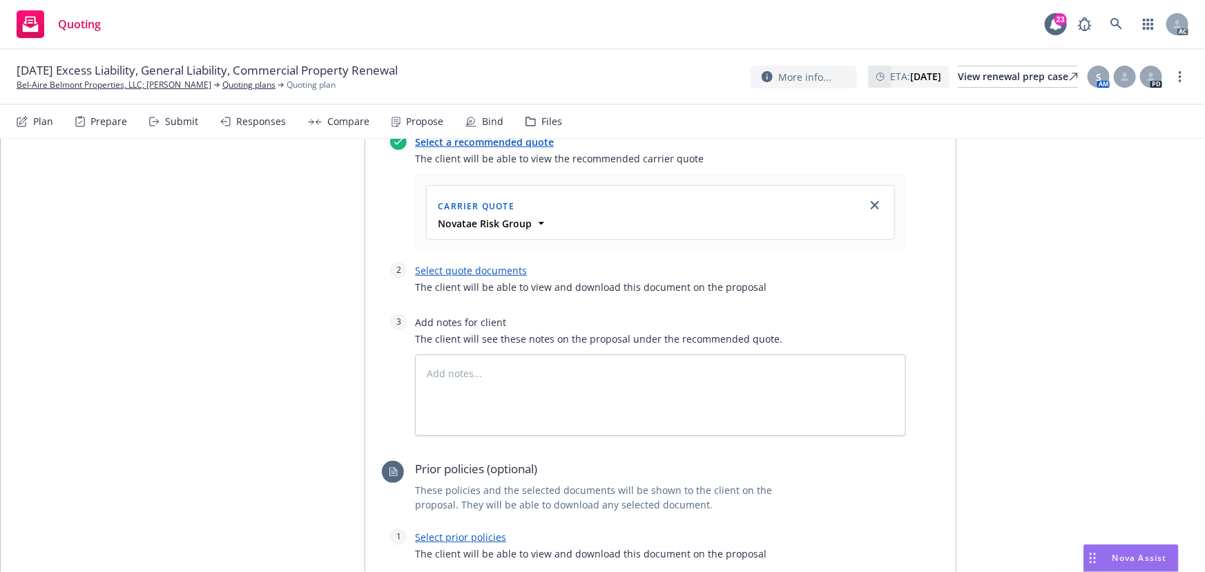
click at [497, 264] on link "Select quote documents" at bounding box center [471, 270] width 112 height 13
type textarea "x"
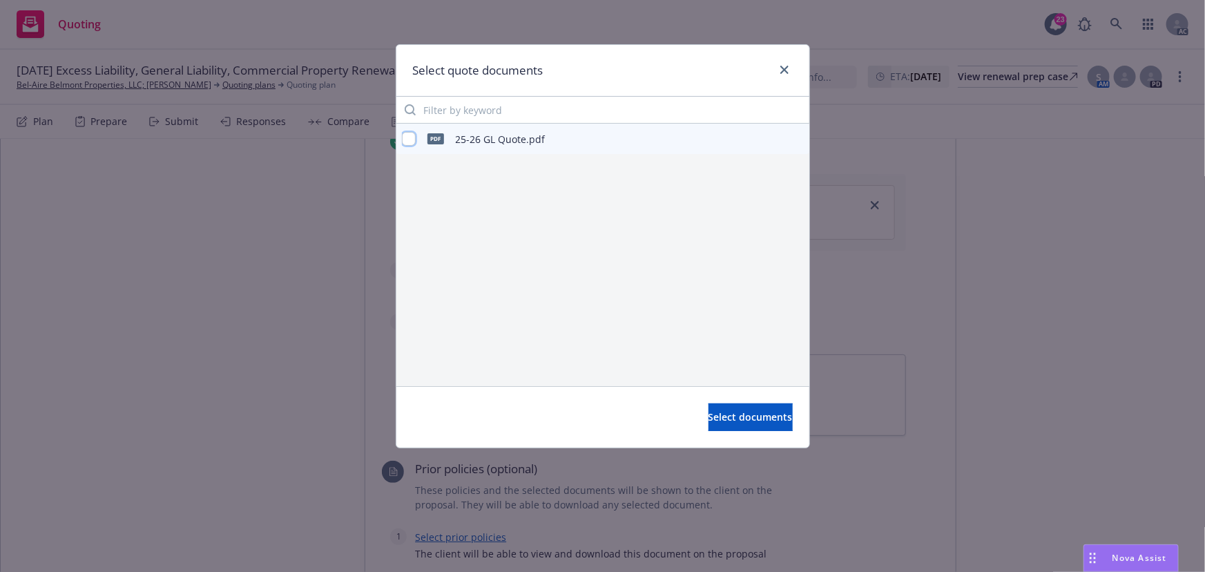
click at [411, 136] on input "checkbox" at bounding box center [409, 139] width 14 height 14
checkbox input "true"
click at [717, 420] on span "Select documents" at bounding box center [751, 416] width 84 height 13
type textarea "x"
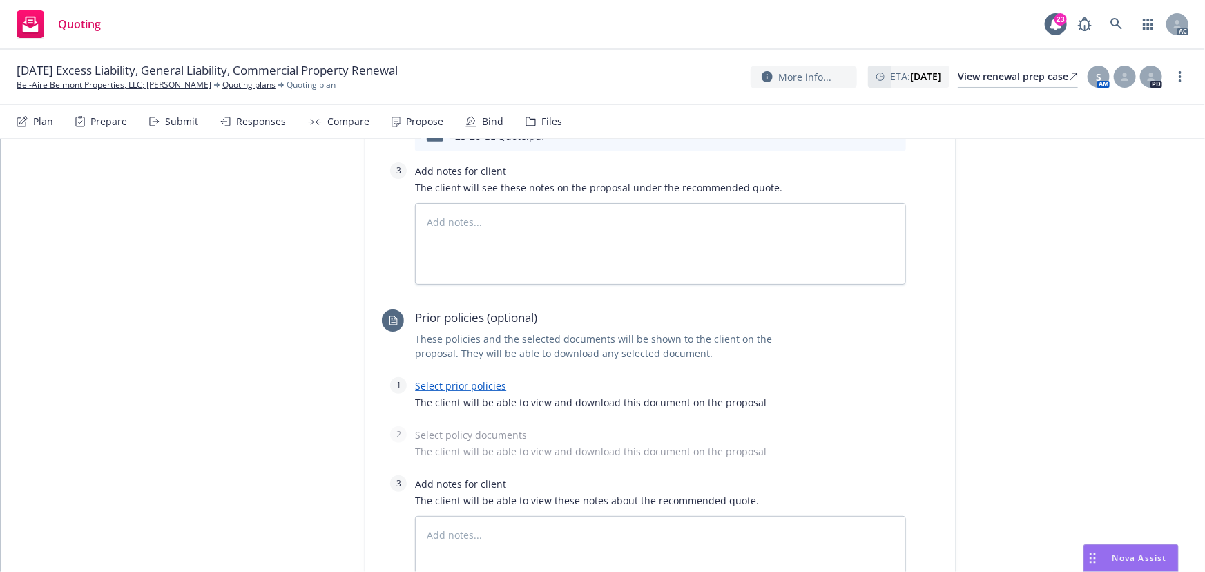
scroll to position [753, 0]
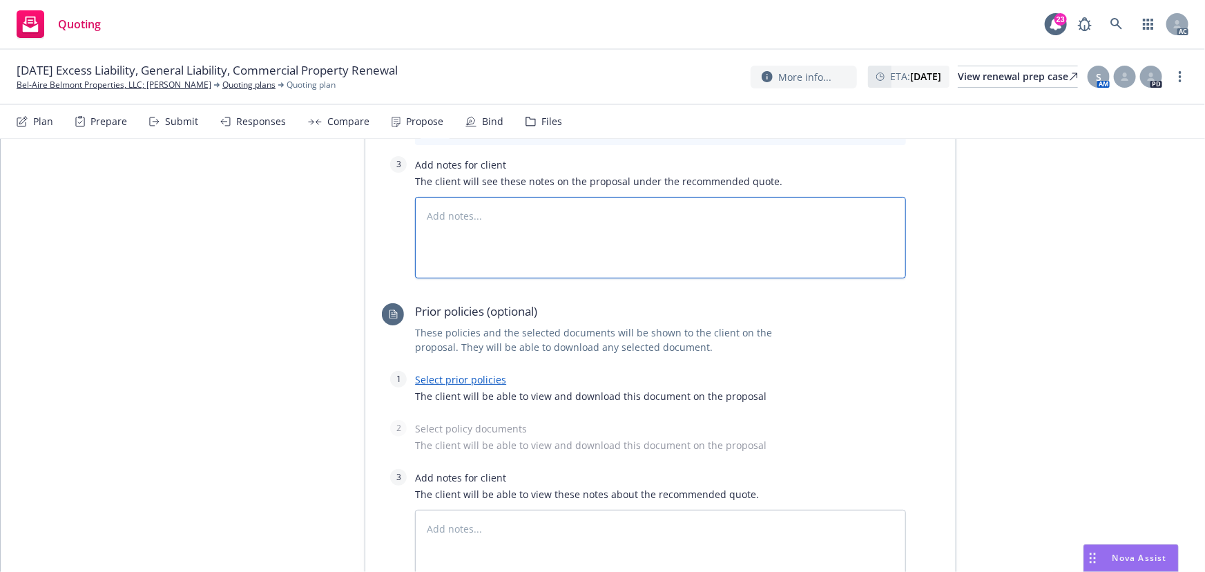
click at [478, 197] on textarea at bounding box center [660, 238] width 491 height 82
type textarea "N"
type textarea "x"
type textarea "b"
type textarea "x"
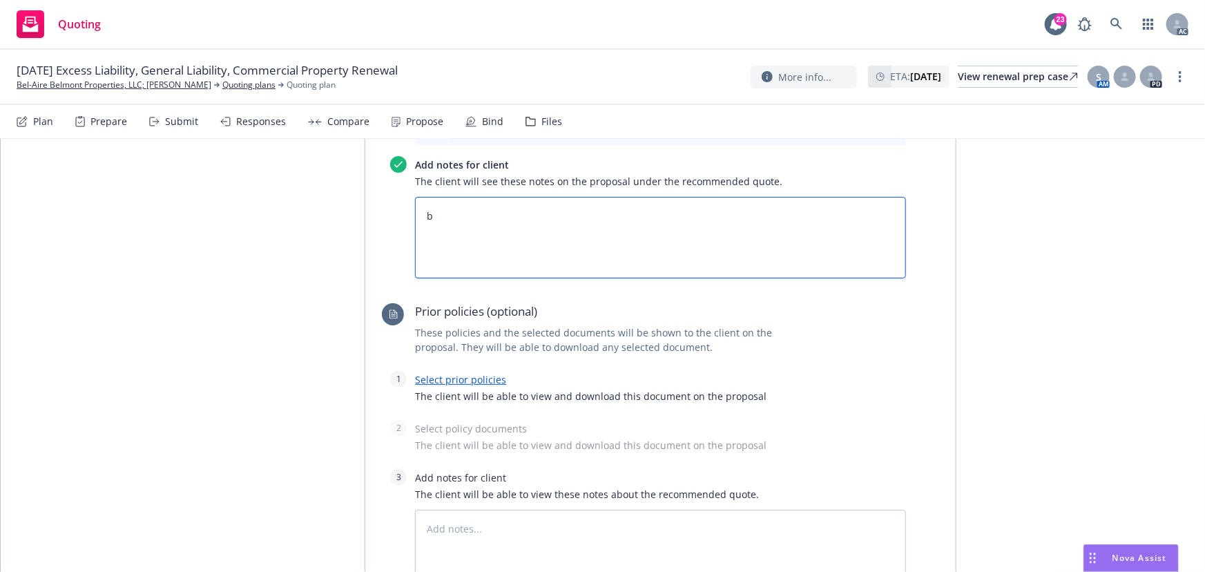
type textarea "bi"
type textarea "x"
type textarea "biN"
type textarea "x"
type textarea "biND"
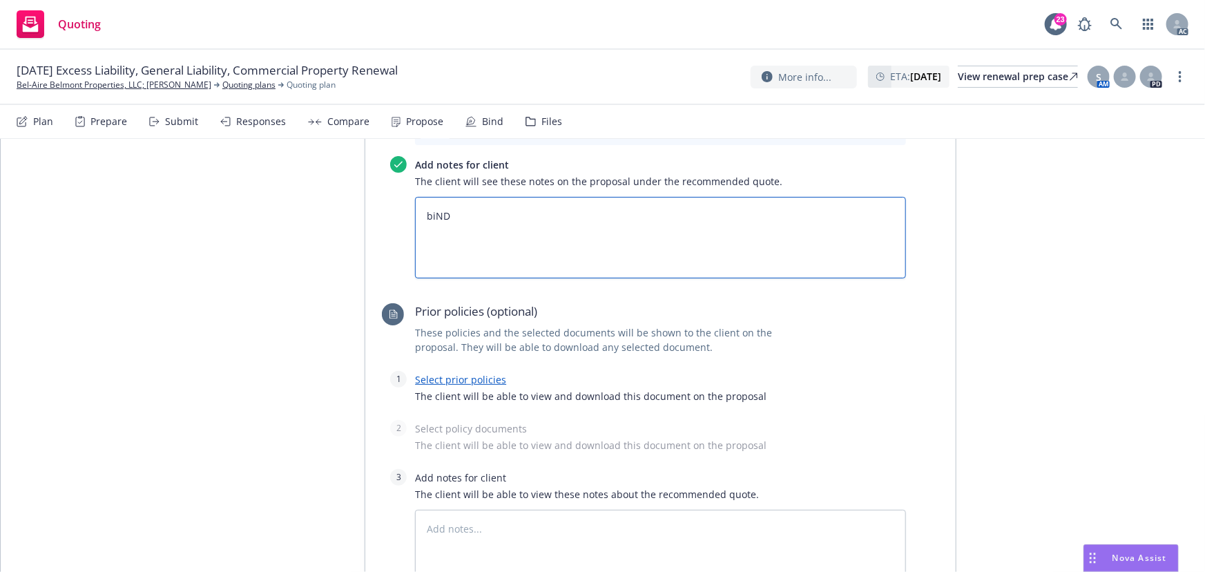
type textarea "x"
type textarea "biND"
type textarea "x"
type textarea "biND\"
type textarea "x"
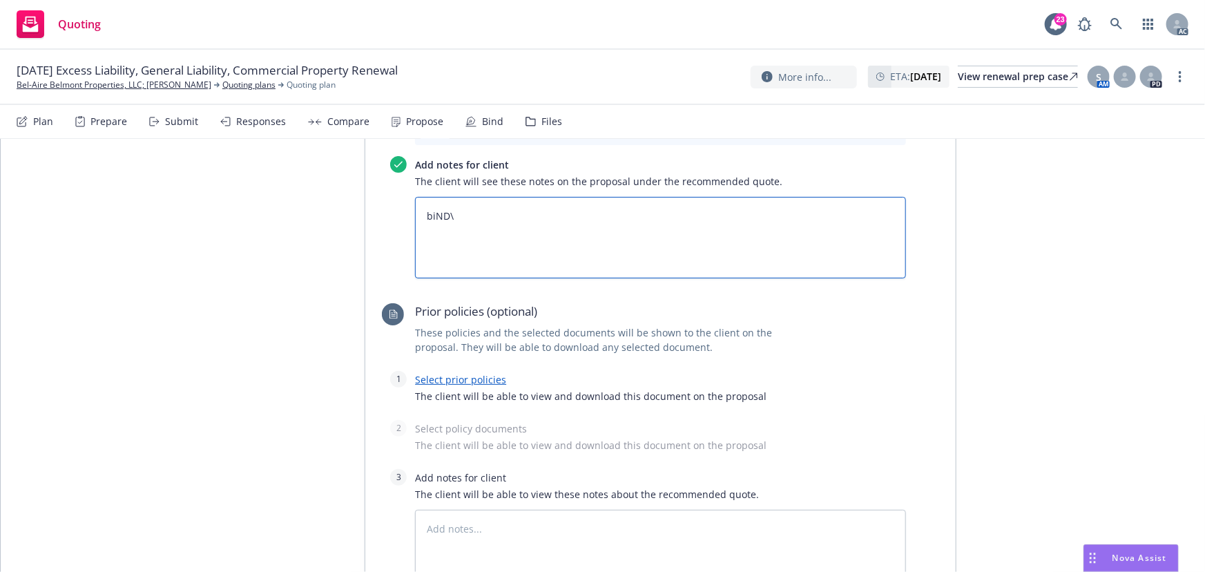
type textarea "biND"
type textarea "x"
type textarea "biN"
type textarea "x"
type textarea "bi"
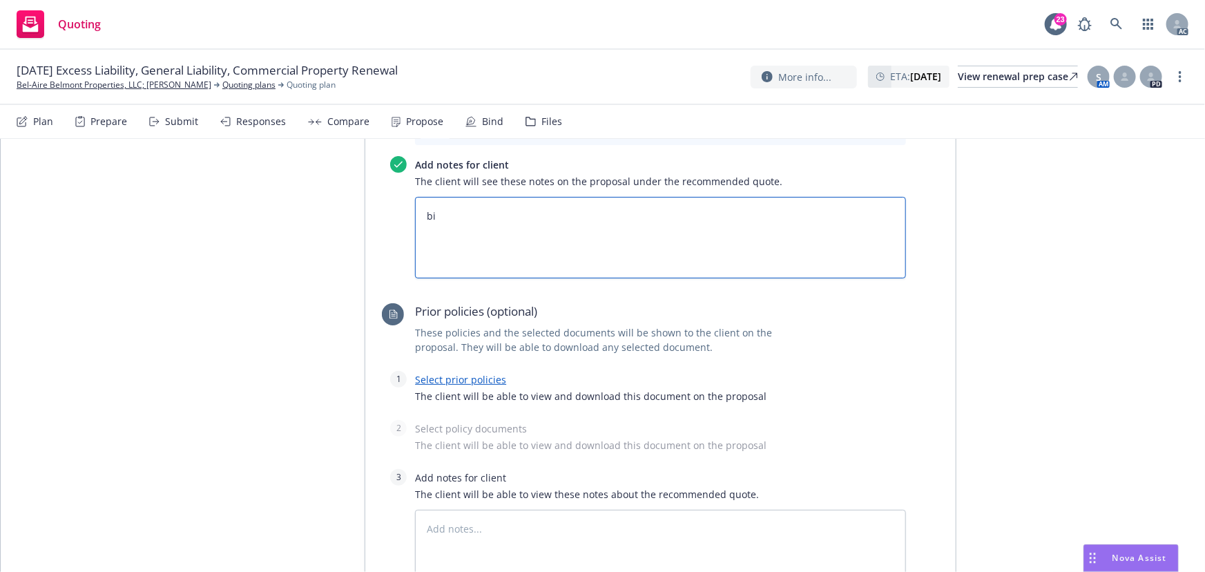
type textarea "x"
type textarea "b"
type textarea "x"
type textarea "B"
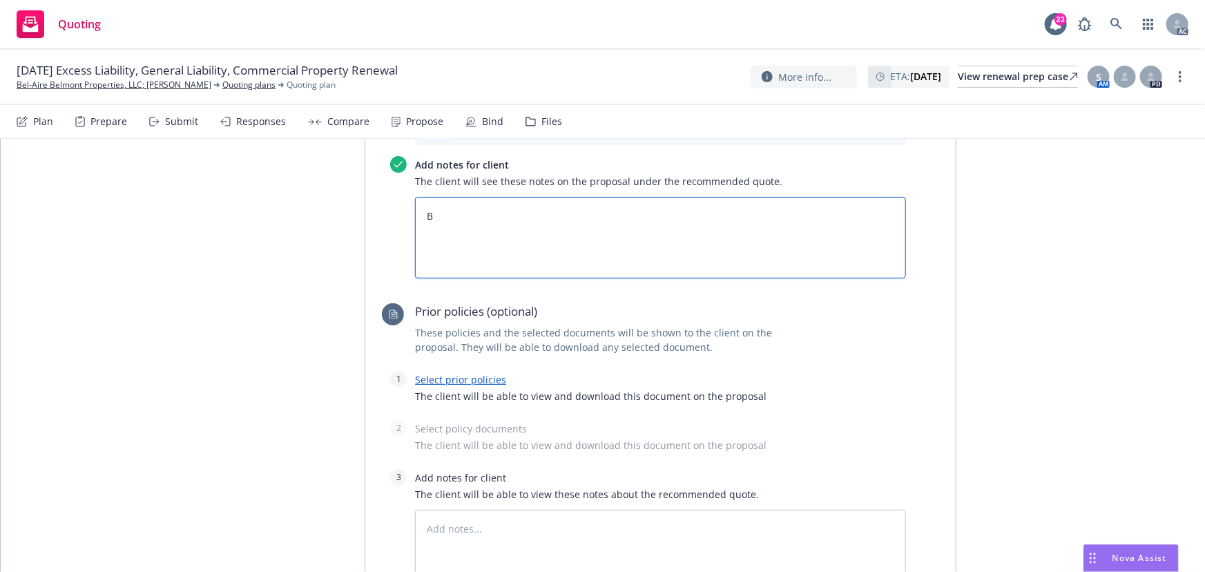
type textarea "x"
type textarea "Bin"
type textarea "x"
type textarea "Bind"
type textarea "x"
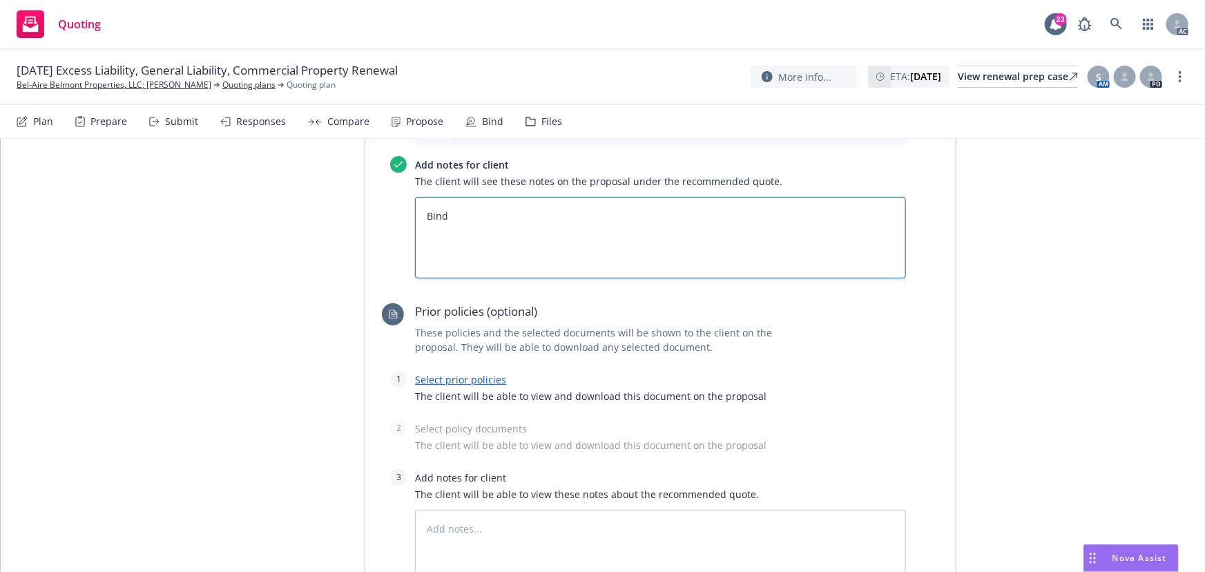
type textarea "Bind"
type textarea "x"
type textarea "Bind S"
type textarea "x"
type textarea "Bind Su"
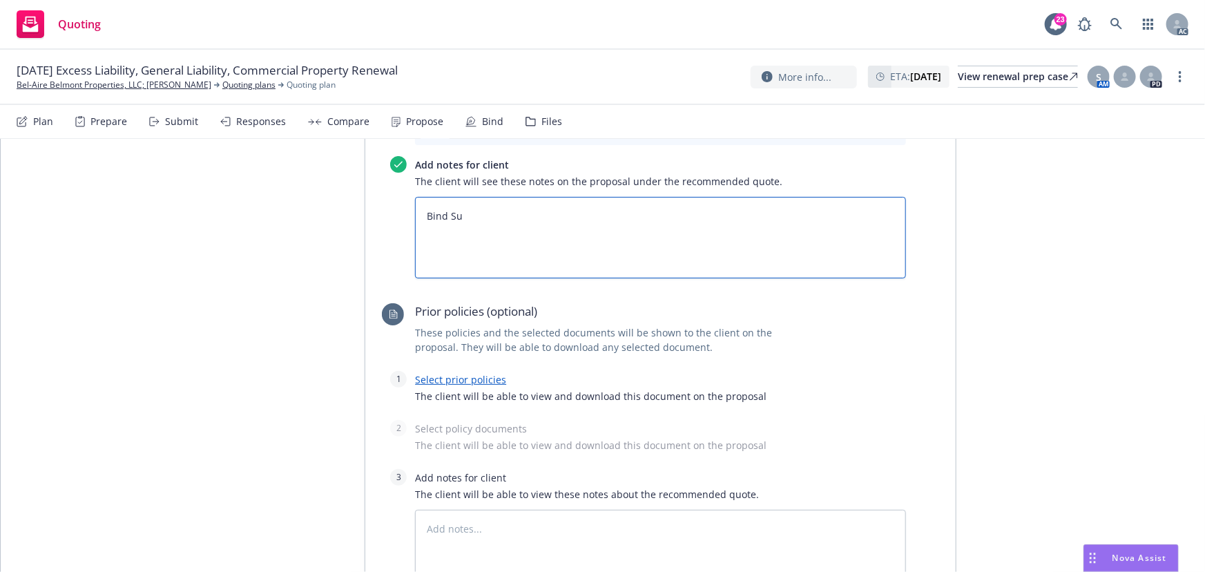
type textarea "x"
type textarea "Bind Sub"
type textarea "x"
type textarea "Bind Subje"
type textarea "x"
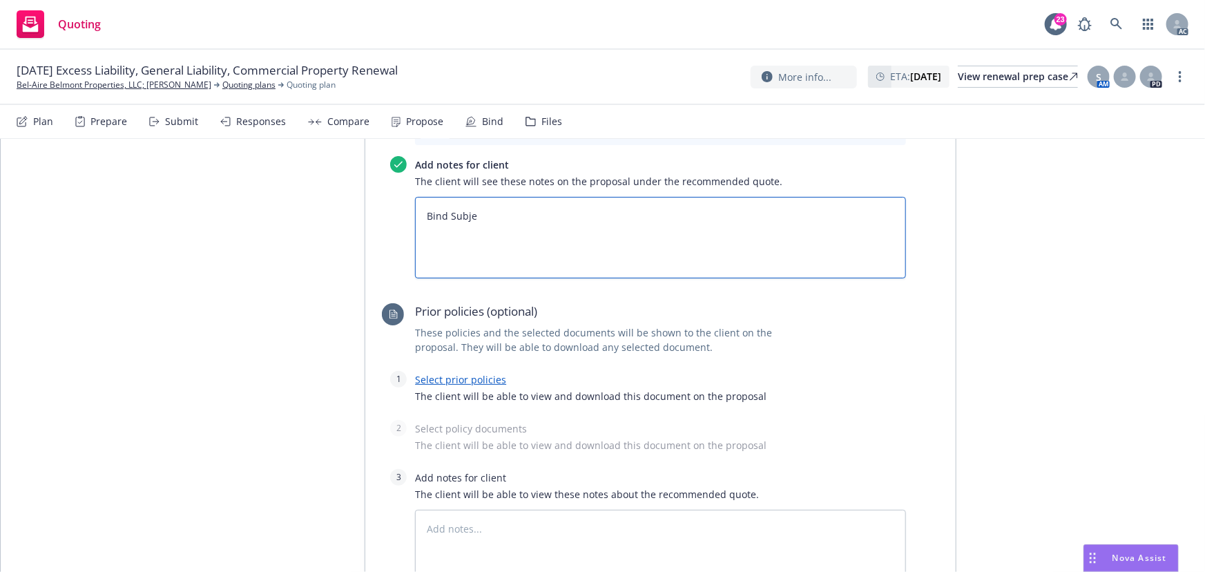
type textarea "Bind Subjec"
type textarea "x"
type textarea "Bind Subject"
type textarea "x"
type textarea "Bind Subjecti"
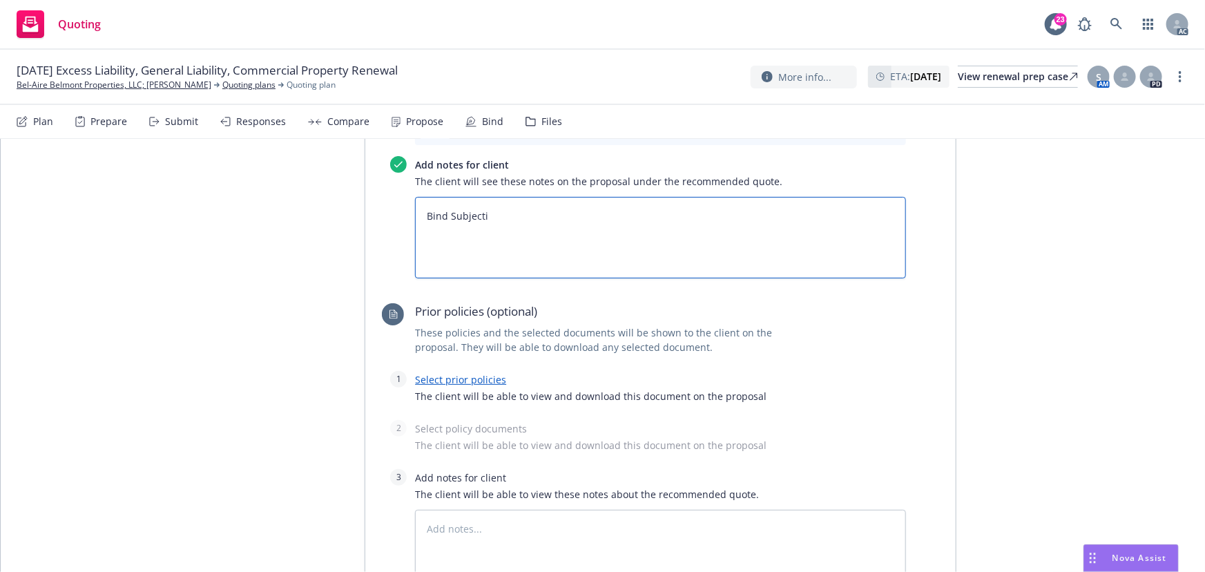
type textarea "x"
type textarea "Bind Subjectiv"
type textarea "x"
type textarea "Bind Subjectivi"
type textarea "x"
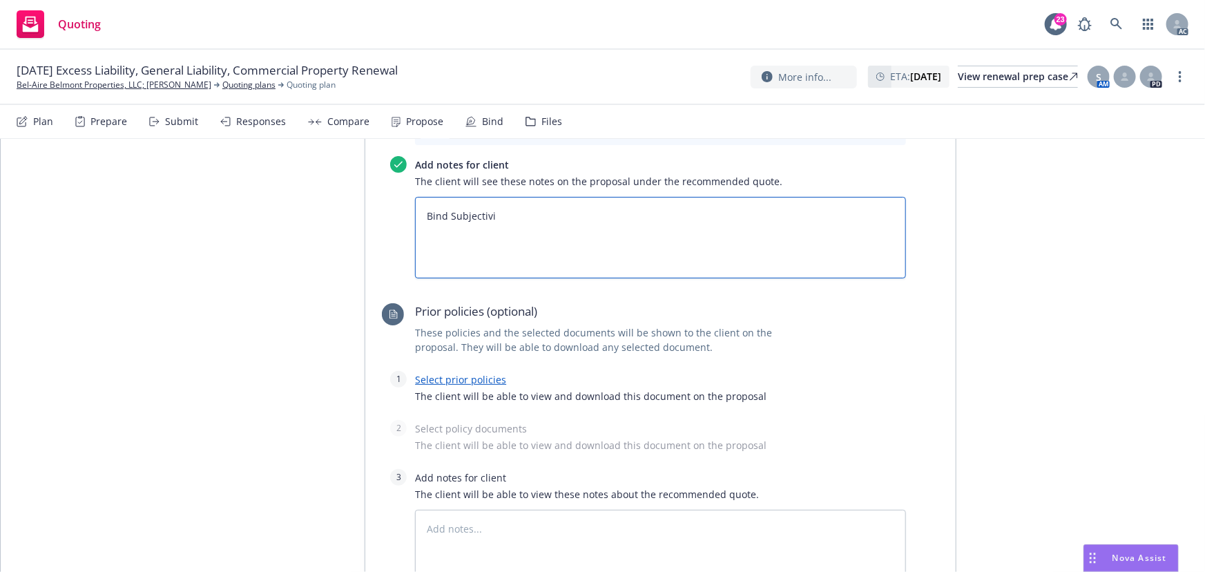
type textarea "Bind Subjectivit"
type textarea "x"
type textarea "Bind Subjectiviti"
type textarea "x"
type textarea "Bind Subjectivitie"
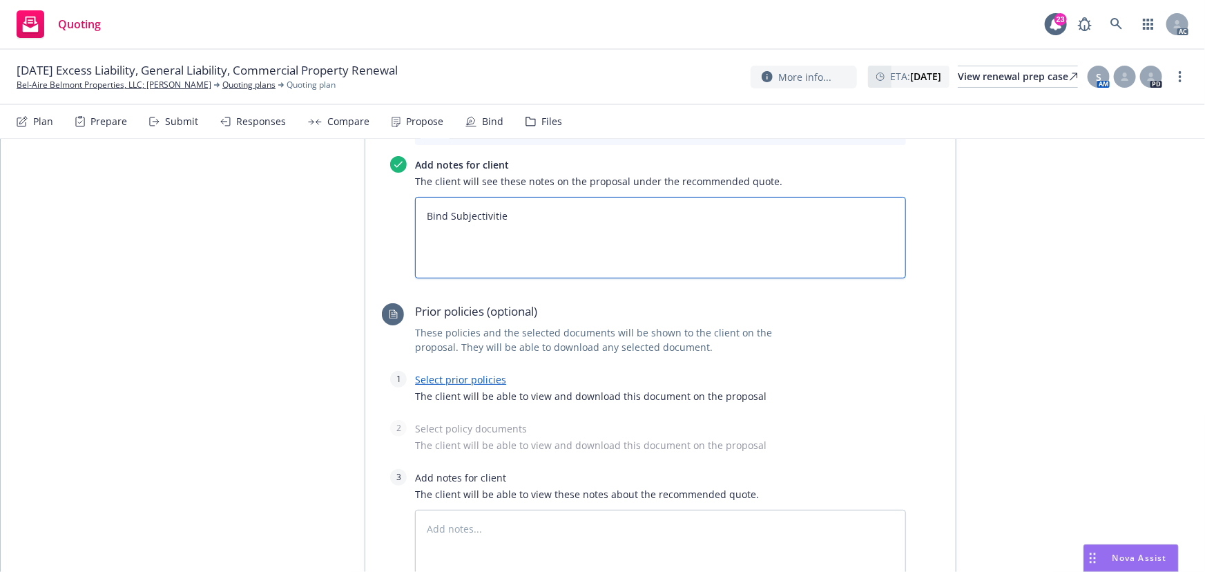
type textarea "x"
type textarea "Bind Subjectivities"
type textarea "x"
type textarea "Bind Subjectivities:"
type textarea "x"
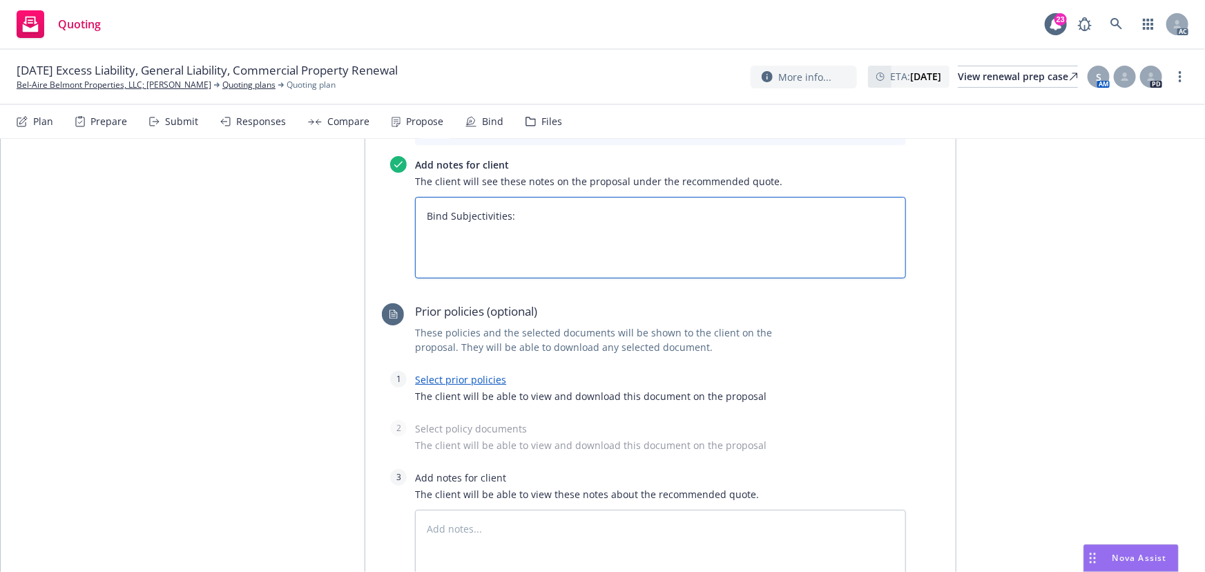
type textarea "Bind Subjectivities:"
drag, startPoint x: 464, startPoint y: 209, endPoint x: 456, endPoint y: 204, distance: 10.0
click at [464, 209] on textarea "Bind Subjectivities:" at bounding box center [660, 238] width 491 height 82
paste textarea "Written request to bind  Completed and signed SL2  Signedand dated D1  Recei…"
type textarea "x"
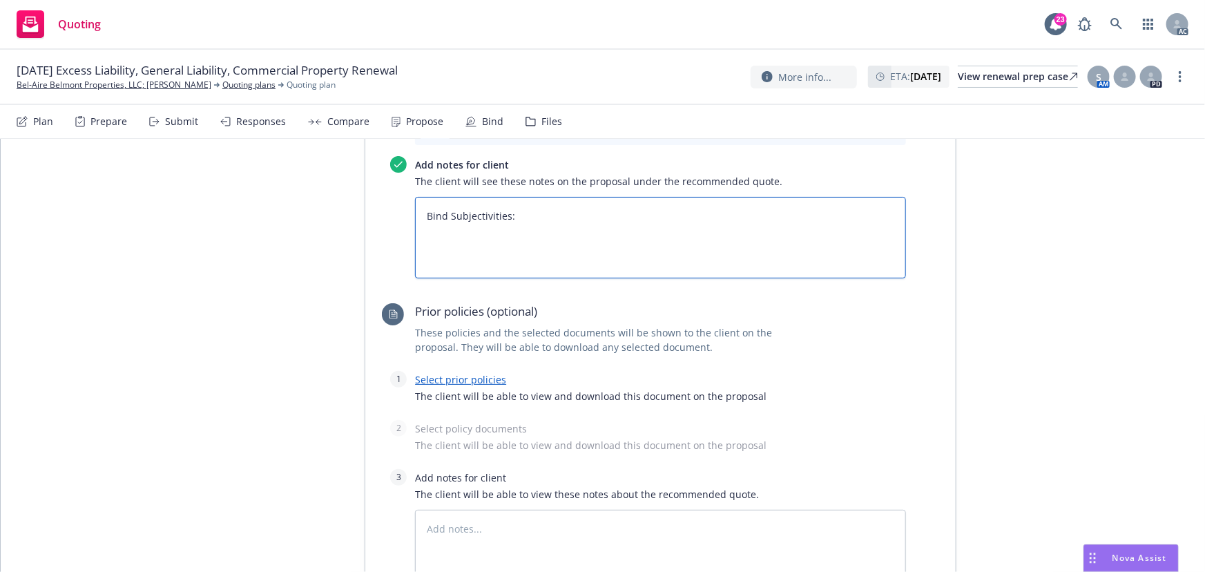
type textarea "Bind Subjectivities: Written request to bind  Completed and signed SL2  Signe…"
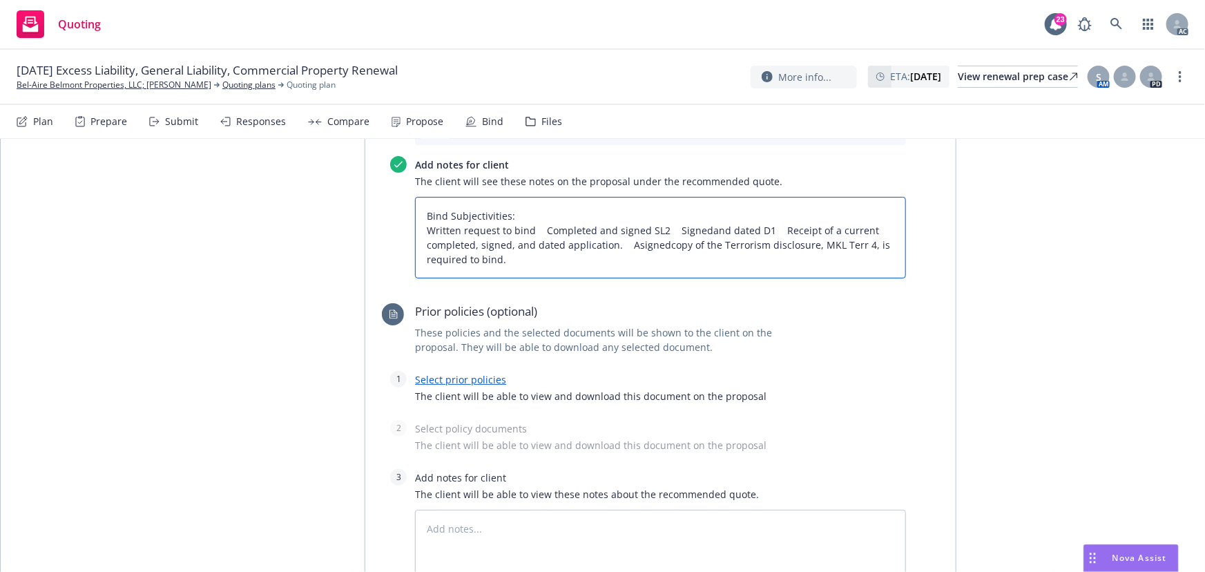
click at [421, 197] on textarea "Bind Subjectivities: Written request to bind  Completed and signed SL2  Signe…" at bounding box center [660, 238] width 491 height 82
type textarea "x"
type textarea "Bind Subjectivities: 1Written request to bind  Completed and signed SL2  Sign…"
type textarea "x"
type textarea "Bind Subjectivities: 1.Written request to bind  Completed and signed SL2  Sig…"
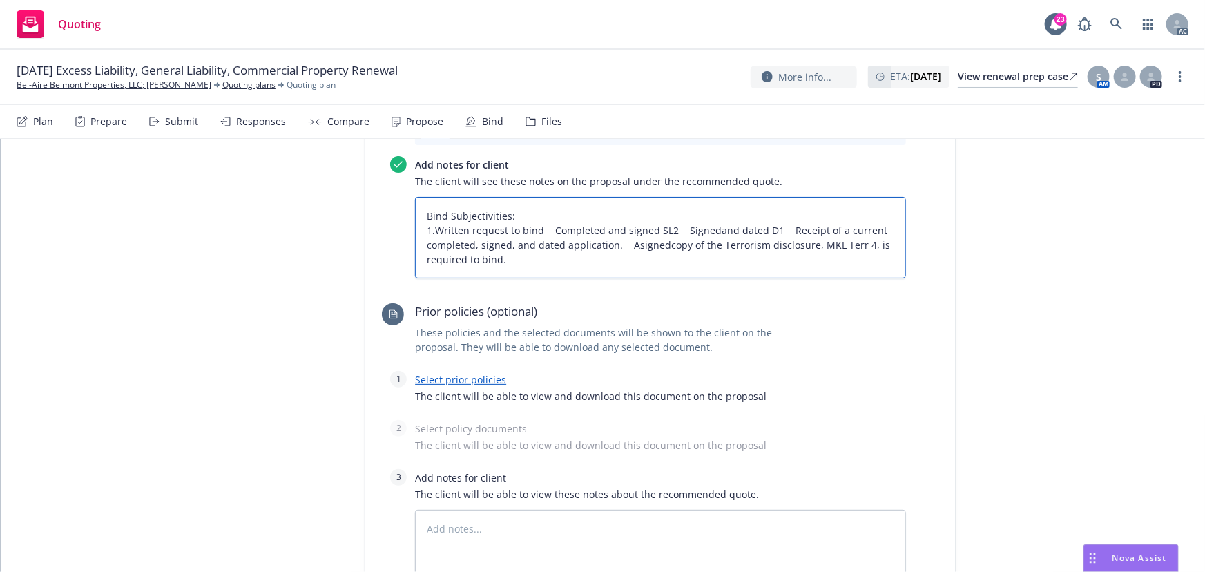
type textarea "x"
type textarea "Bind Subjectivities: 1. Written request to bind  Completed and signed SL2  Si…"
click at [549, 197] on textarea "Bind Subjectivities: 1. Written request to bind  Completed and signed SL2  Si…" at bounding box center [660, 238] width 491 height 82
type textarea "x"
type textarea "Bind Subjectivities: 1. Written request to bind  Completed and signed SL2  Si…"
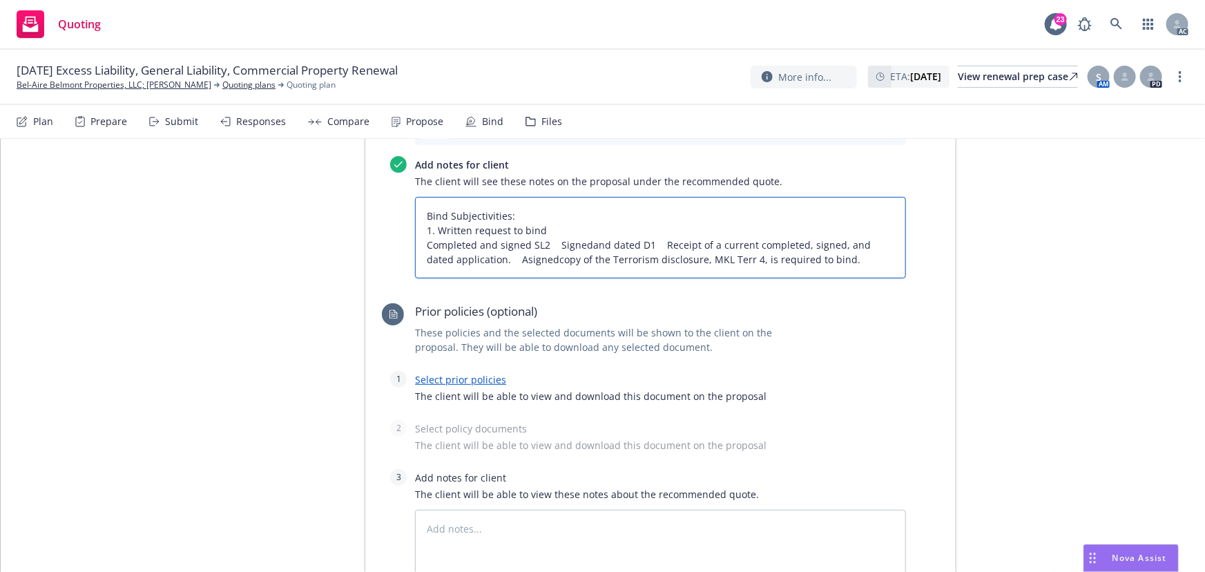
type textarea "x"
type textarea "Bind Subjectivities: 1. Written request to bind  2Completed and signed SL2  S…"
type textarea "x"
type textarea "Bind Subjectivities: 1. Written request to bind  2.Completed and signed SL2  …"
type textarea "x"
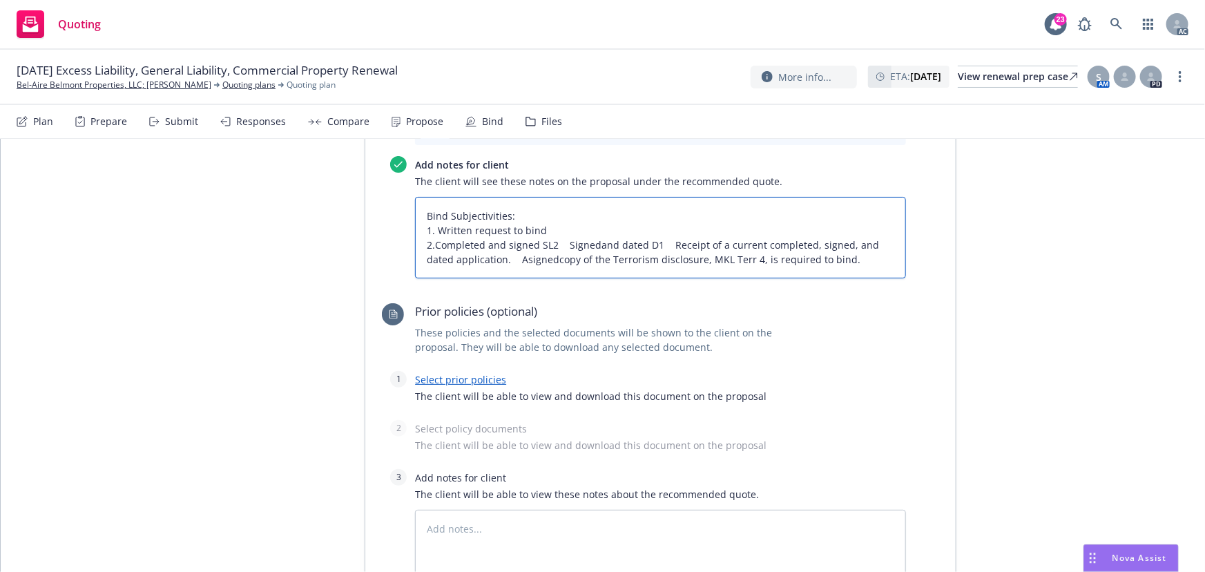
type textarea "Bind Subjectivities: 1. Written request to bind  2. Completed and signed SL2 …"
click at [557, 197] on textarea "Bind Subjectivities: 1. Written request to bind  2. Completed and signed SL2 …" at bounding box center [660, 238] width 491 height 82
type textarea "x"
type textarea "Bind Subjectivities: 1. Written request to bind  2. Completed and signed SL2 …"
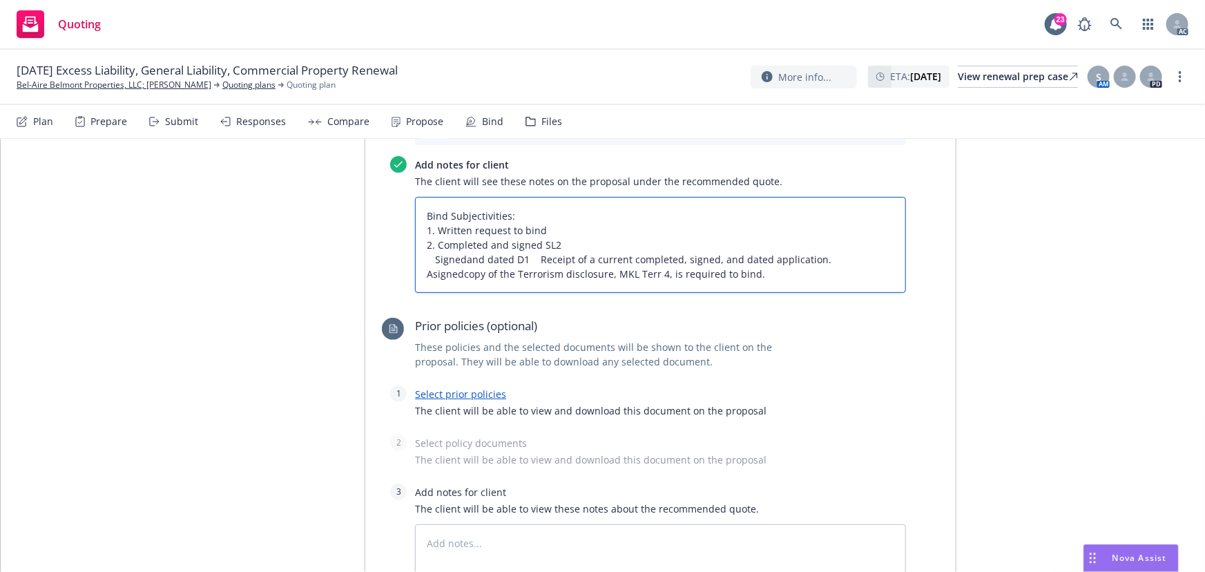
type textarea "x"
type textarea "Bind Subjectivities: 1. Written request to bind  2. Completed and signed SL2 3…"
type textarea "x"
type textarea "Bind Subjectivities: 1. Written request to bind  2. Completed and signed SL2 3…"
type textarea "x"
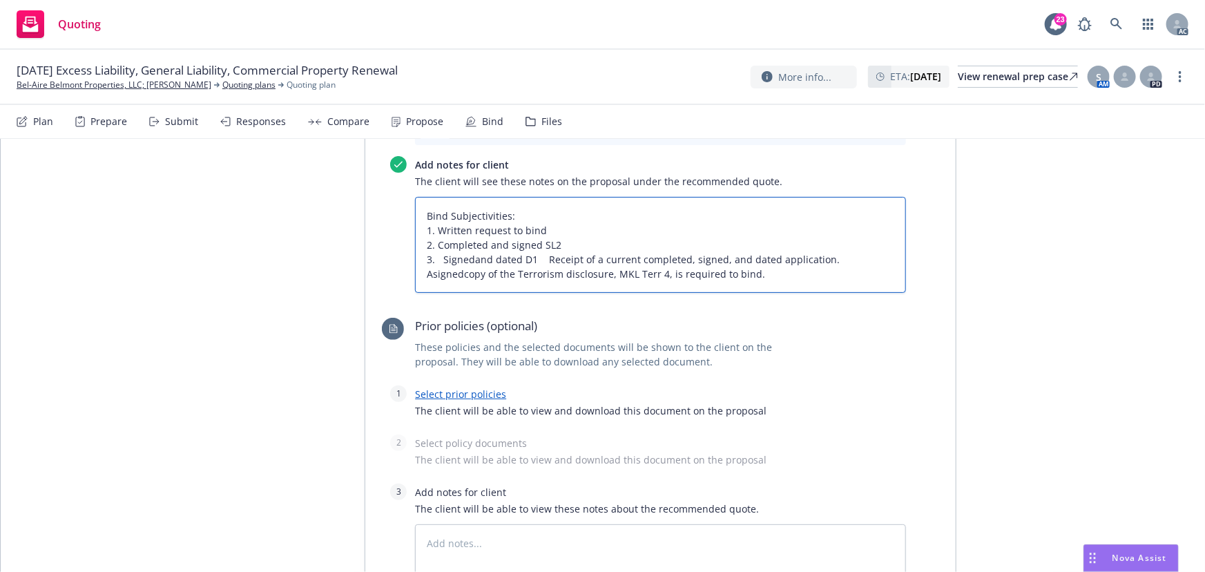
type textarea "Bind Subjectivities: 1. Written request to bind  2. Completed and signed SL2 3…"
click at [535, 200] on textarea "Bind Subjectivities: 1. Written request to bind  2. Completed and signed SL2 3…" at bounding box center [660, 245] width 491 height 96
type textarea "x"
type textarea "Bind Subjectivities: 1. Written request to bind  2. Completed and signed SL2 3…"
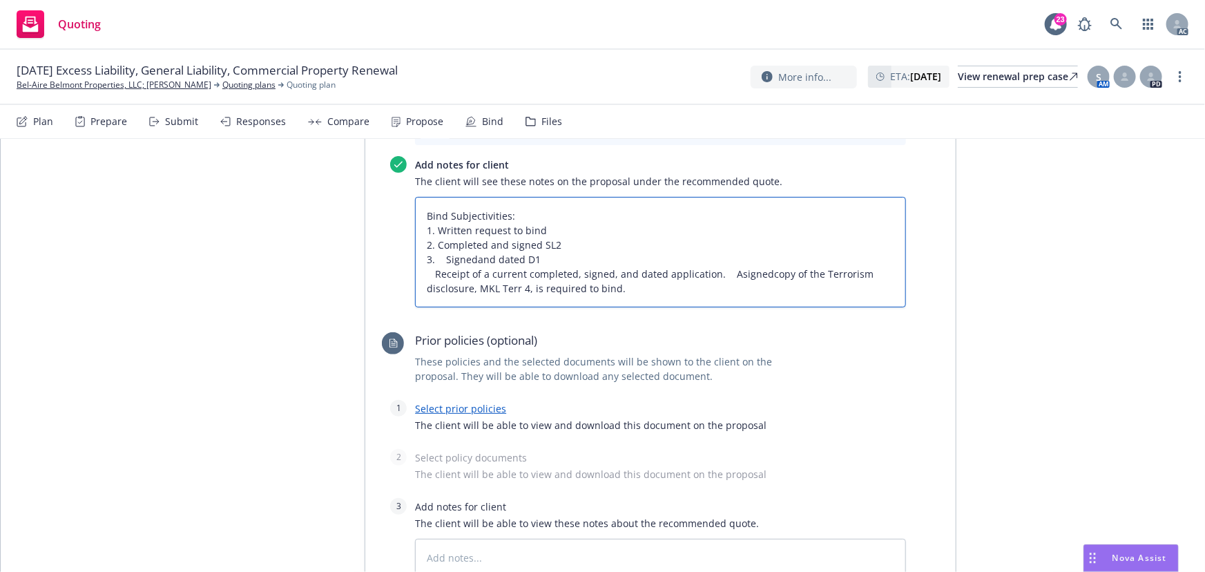
type textarea "x"
type textarea "Bind Subjectivities: 1. Written request to bind  2. Completed and signed SL2 3…"
type textarea "x"
type textarea "Bind Subjectivities: 1. Written request to bind  2. Completed and signed SL2 3…"
type textarea "x"
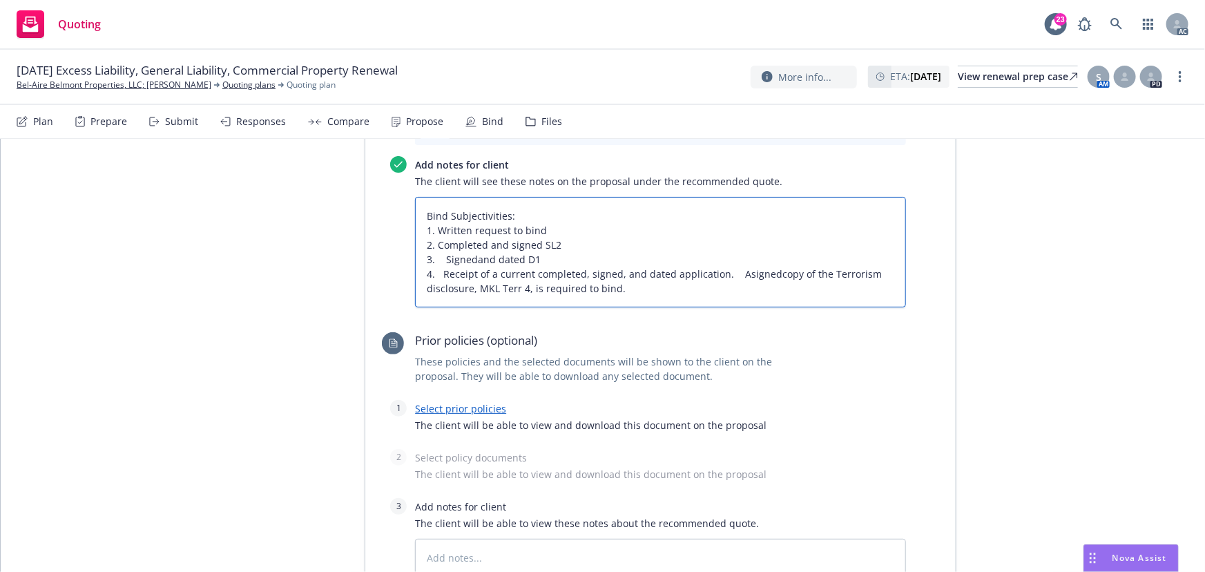
type textarea "Bind Subjectivities: 1. Written request to bind  2. Completed and signed SL2 3…"
type textarea "x"
type textarea "Bind Subjectivities: 1. Written request to bind  2. Completed and signed SL2 3…"
type textarea "x"
type textarea "Bind Subjectivities: 1. Written request to bind  2. Completed and signed SL2 3…"
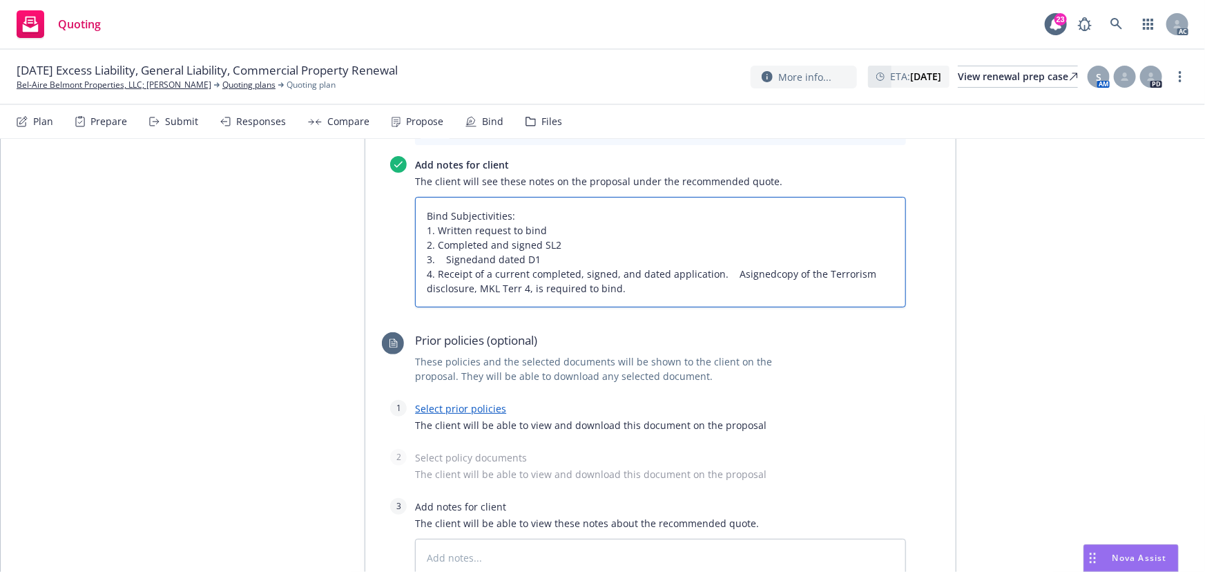
click at [437, 202] on textarea "Bind Subjectivities: 1. Written request to bind  2. Completed and signed SL2 3…" at bounding box center [660, 252] width 491 height 111
type textarea "x"
type textarea "Bind Subjectivities: 1. Written request to bind  2. Completed and signed SL2 3…"
type textarea "x"
type textarea "Bind Subjectivities: 1. Written request to bind  2. Completed and signed SL2 3…"
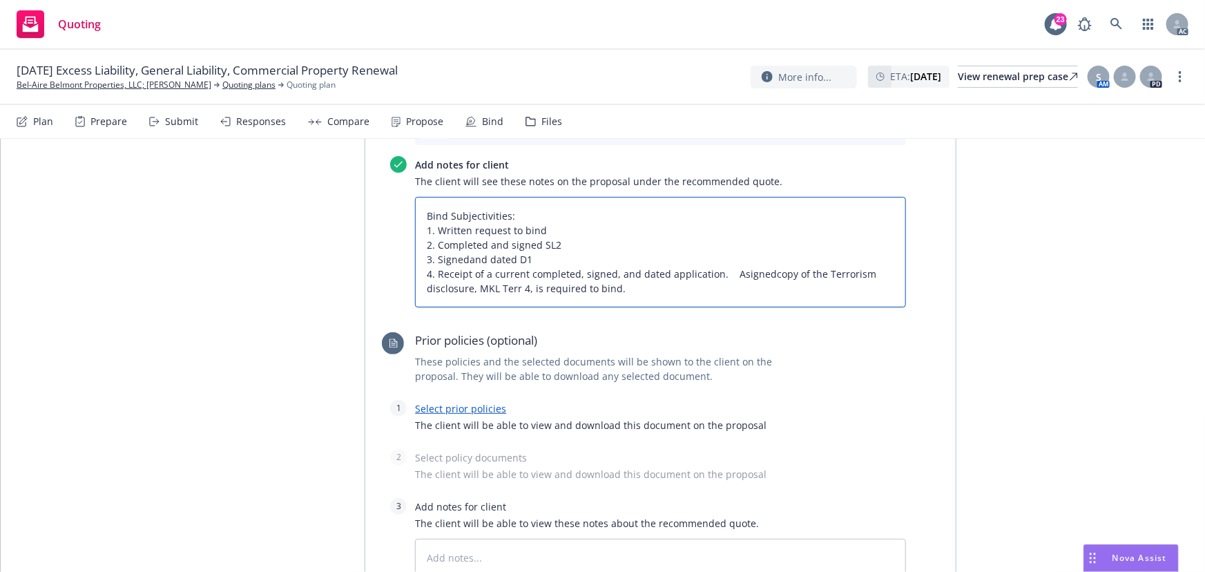
click at [720, 211] on textarea "Bind Subjectivities: 1. Written request to bind  2. Completed and signed SL2 3…" at bounding box center [660, 252] width 491 height 111
type textarea "x"
type textarea "Bind Subjectivities: 1. Written request to bind  2. Completed and signed SL2 3…"
type textarea "x"
type textarea "Bind Subjectivities: 1. Written request to bind  2. Completed and signed SL2 3…"
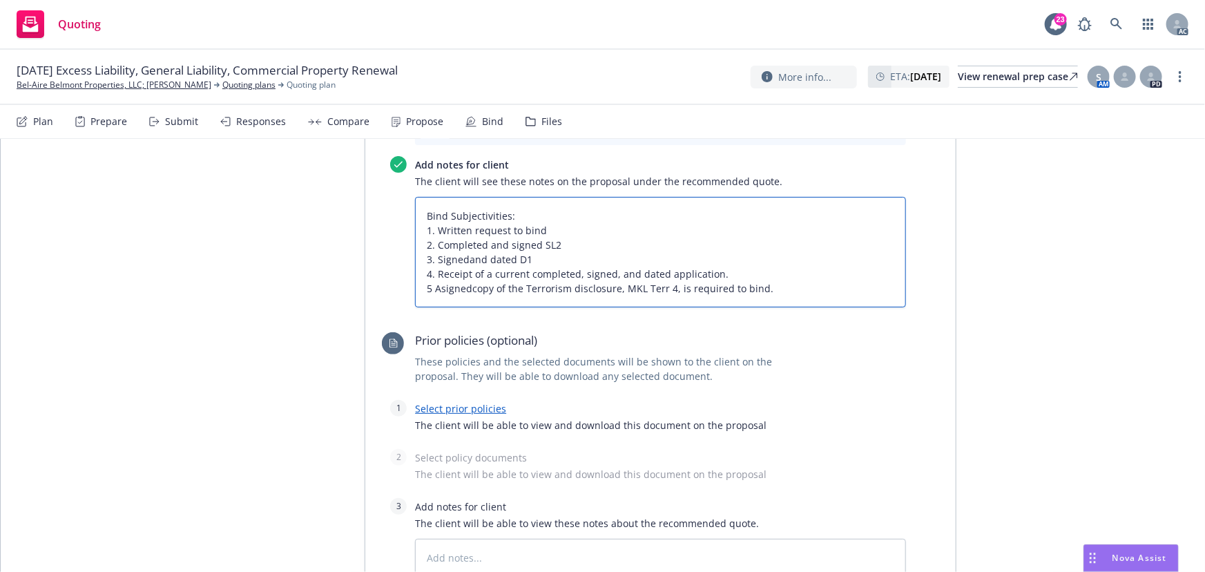
type textarea "x"
type textarea "Bind Subjectivities: 1. Written request to bind  2. Completed and signed SL2 3…"
type textarea "x"
type textarea "Bind Subjectivities: 1. Written request to bind  2. Completed and signed SL2 3…"
type textarea "x"
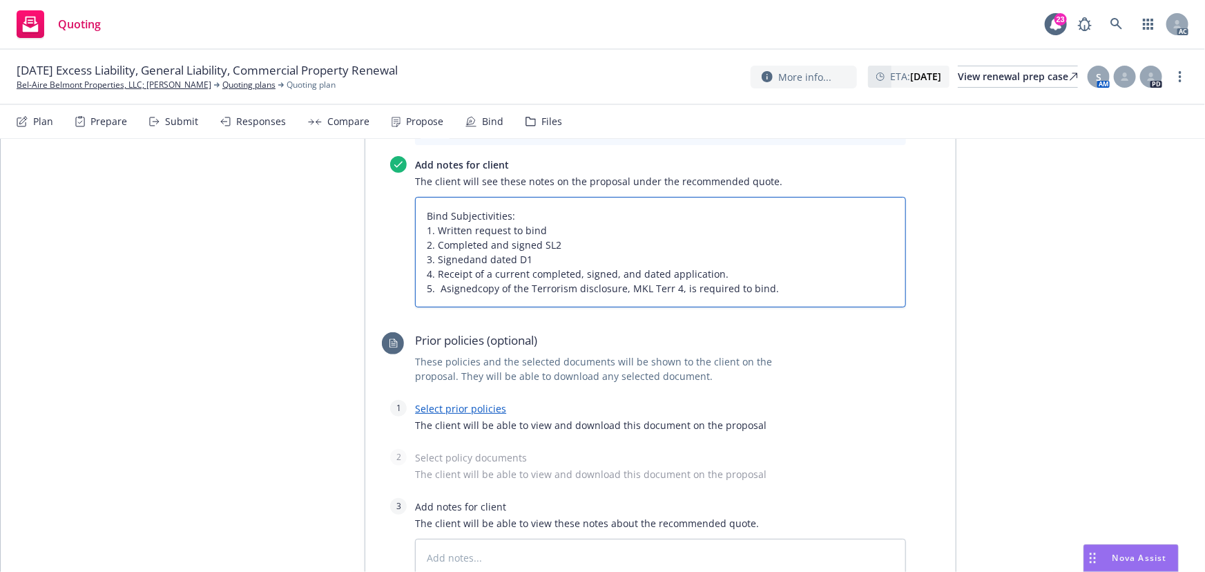
type textarea "Bind Subjectivities: 1. Written request to bind  2. Completed and signed SL2 3…"
click at [439, 228] on textarea "Bind Subjectivities: 1. Written request to bind  2. Completed and signed SL2 3…" at bounding box center [660, 252] width 491 height 111
type textarea "x"
type textarea "Bind Subjectivities: 1. Written request to bind  2. Completed and signed SL2 3…"
click at [464, 200] on textarea "Bind Subjectivities: 1. Written request to bind  2. Completed and signed SL2 3…" at bounding box center [660, 252] width 491 height 111
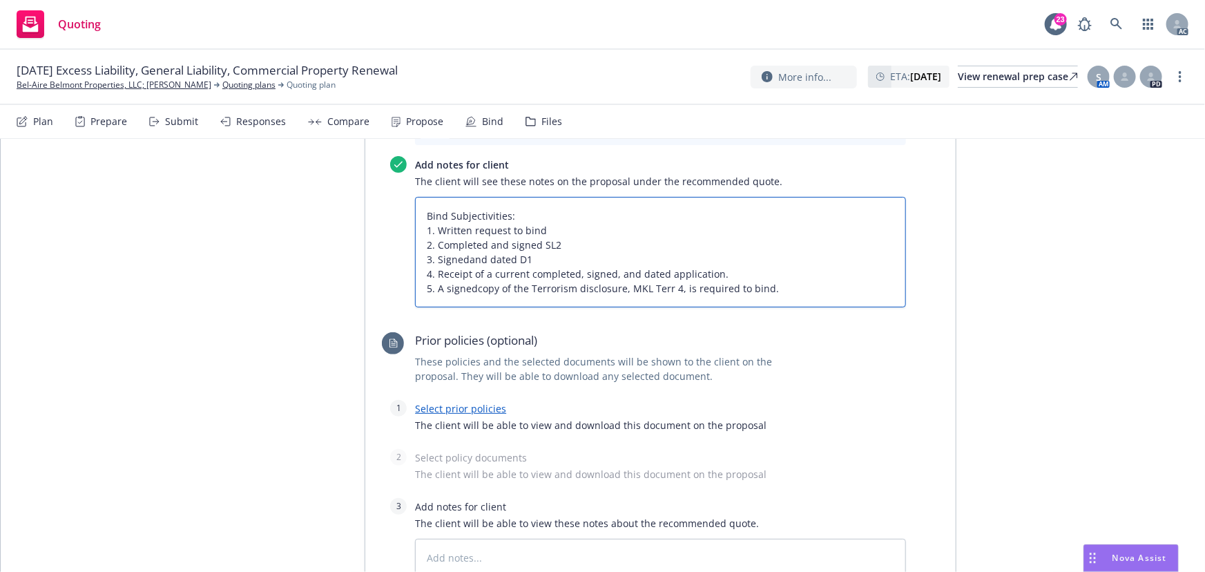
type textarea "x"
type textarea "Bind Subjectivities: 1. Written request to bind  2. Completed and signed SL2 3…"
click at [470, 231] on textarea "Bind Subjectivities: 1. Written request to bind  2. Completed and signed SL2 3…" at bounding box center [660, 252] width 491 height 111
type textarea "x"
type textarea "Bind Subjectivities: 1. Written request to bind  2. Completed and signed SL2 3…"
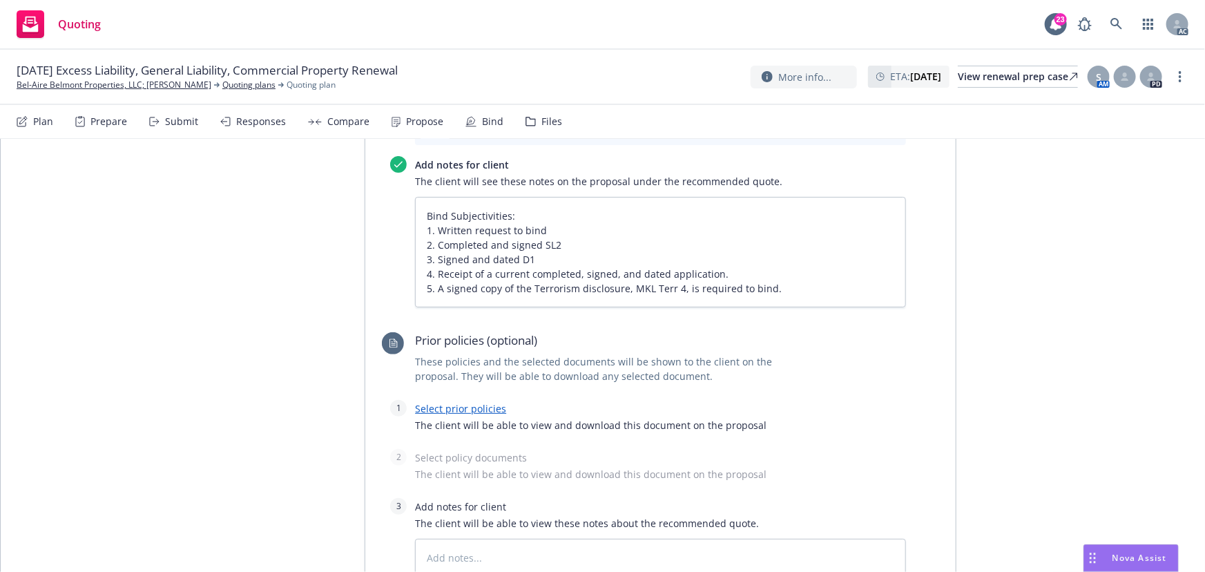
click at [470, 402] on link "Select prior policies" at bounding box center [460, 408] width 91 height 13
type textarea "x"
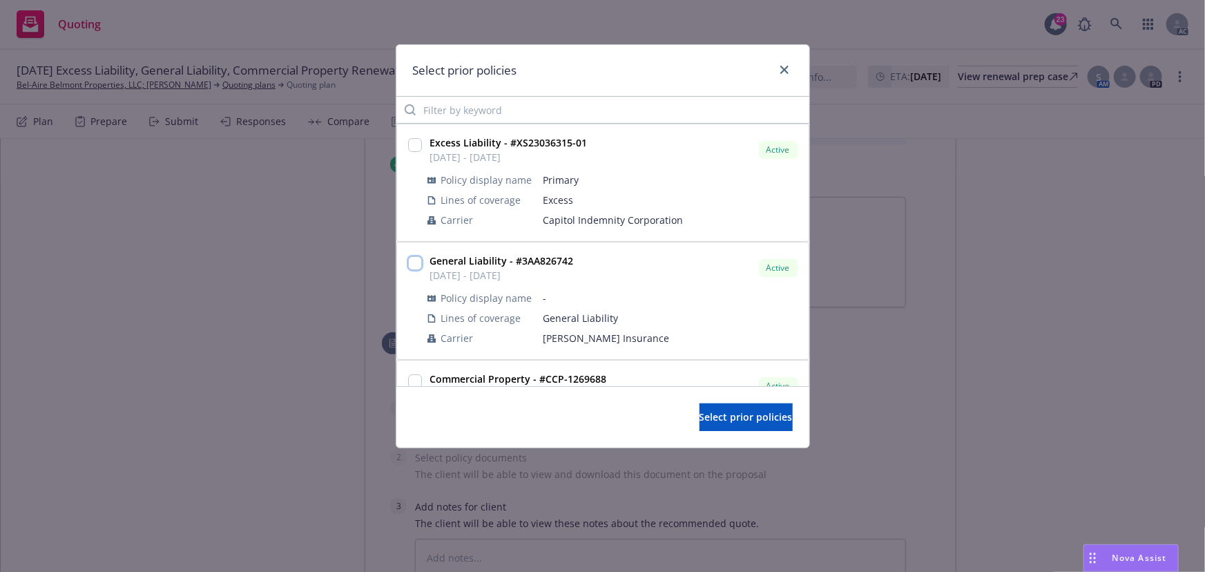
click at [414, 261] on input "checkbox" at bounding box center [415, 263] width 14 height 14
checkbox input "true"
click at [701, 411] on span "Select prior policies" at bounding box center [746, 416] width 93 height 13
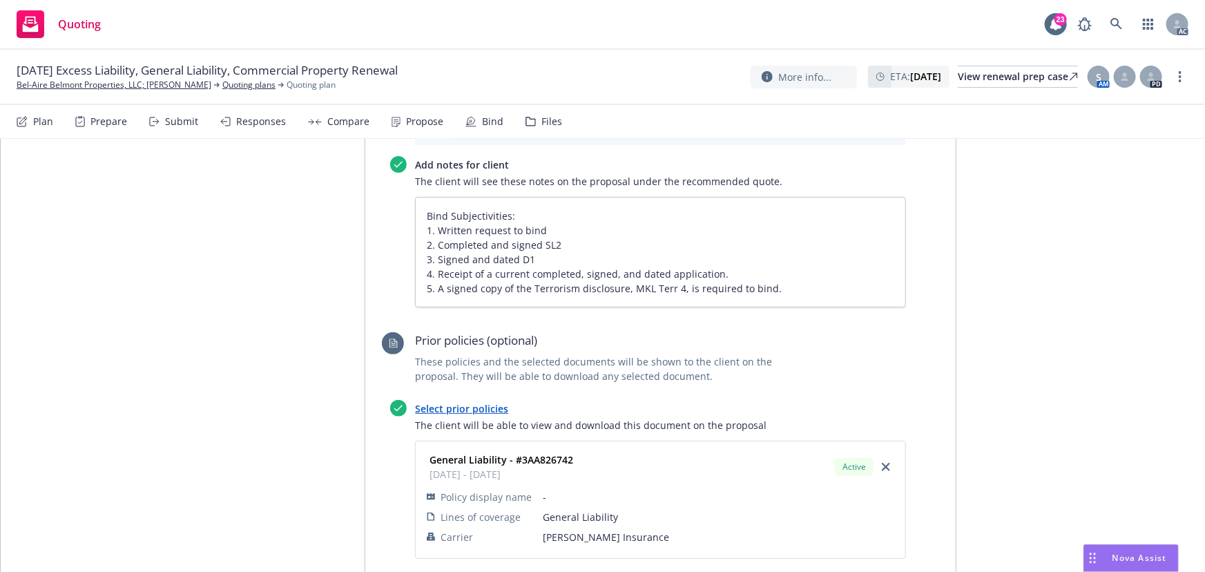
scroll to position [1067, 0]
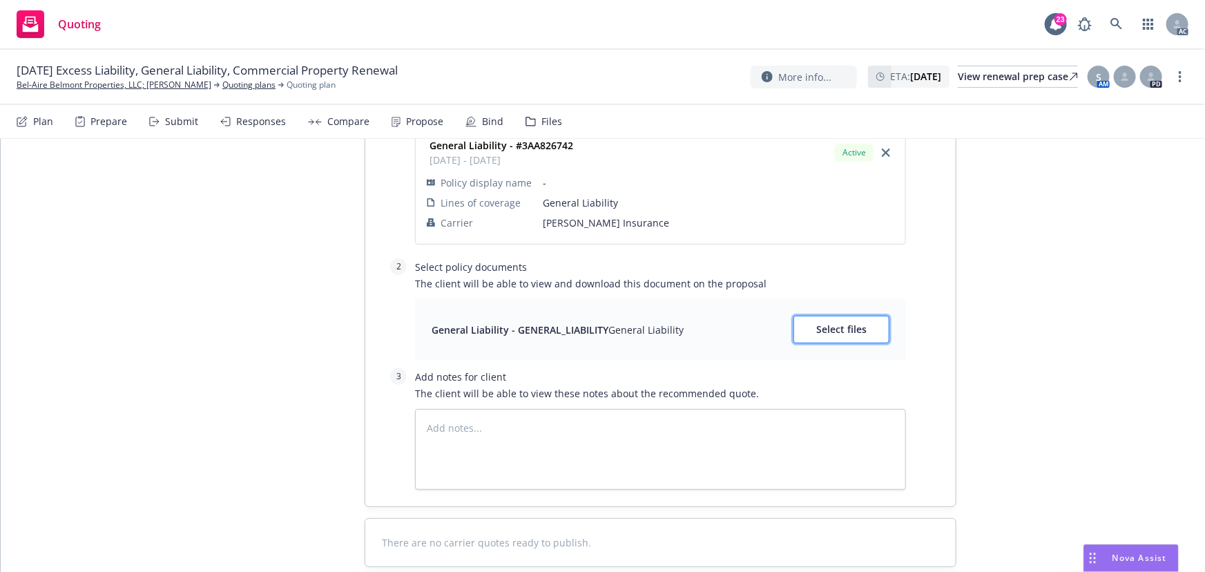
click at [843, 323] on span "Select files" at bounding box center [841, 329] width 50 height 13
type textarea "x"
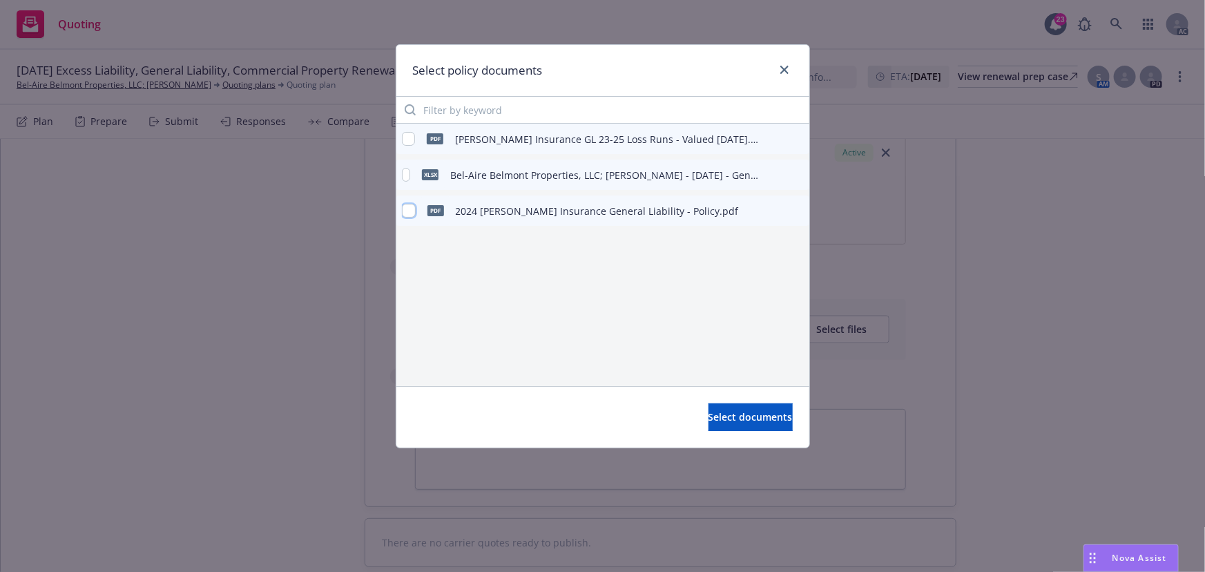
drag, startPoint x: 407, startPoint y: 209, endPoint x: 463, endPoint y: 249, distance: 68.4
click at [408, 209] on input "checkbox" at bounding box center [409, 211] width 14 height 14
checkbox input "true"
click at [736, 413] on span "Select documents" at bounding box center [751, 416] width 84 height 13
type textarea "x"
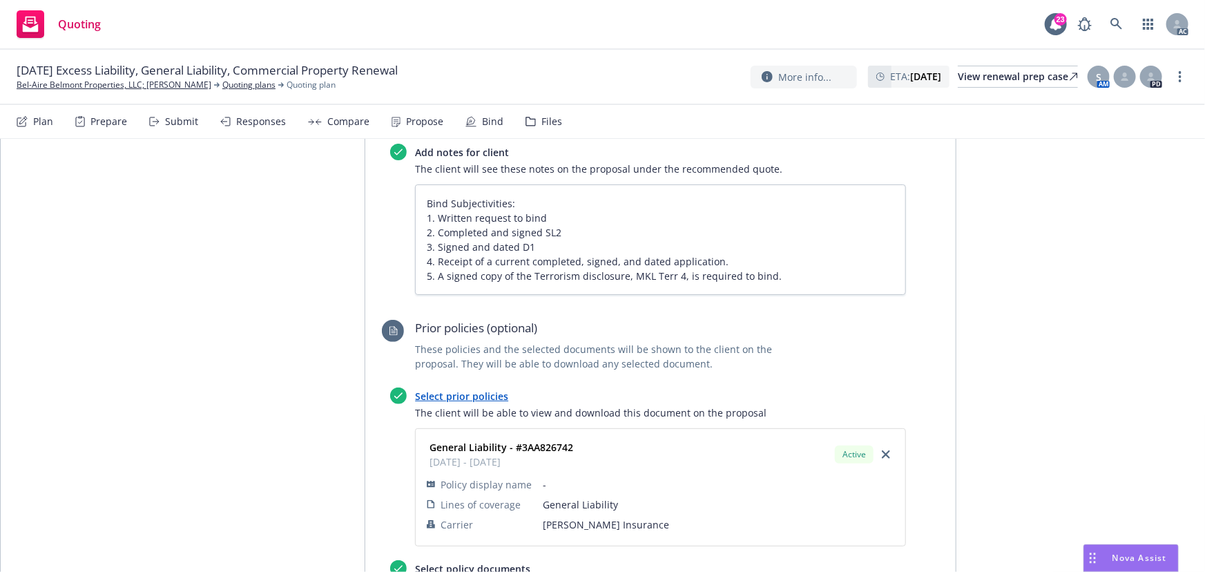
scroll to position [753, 0]
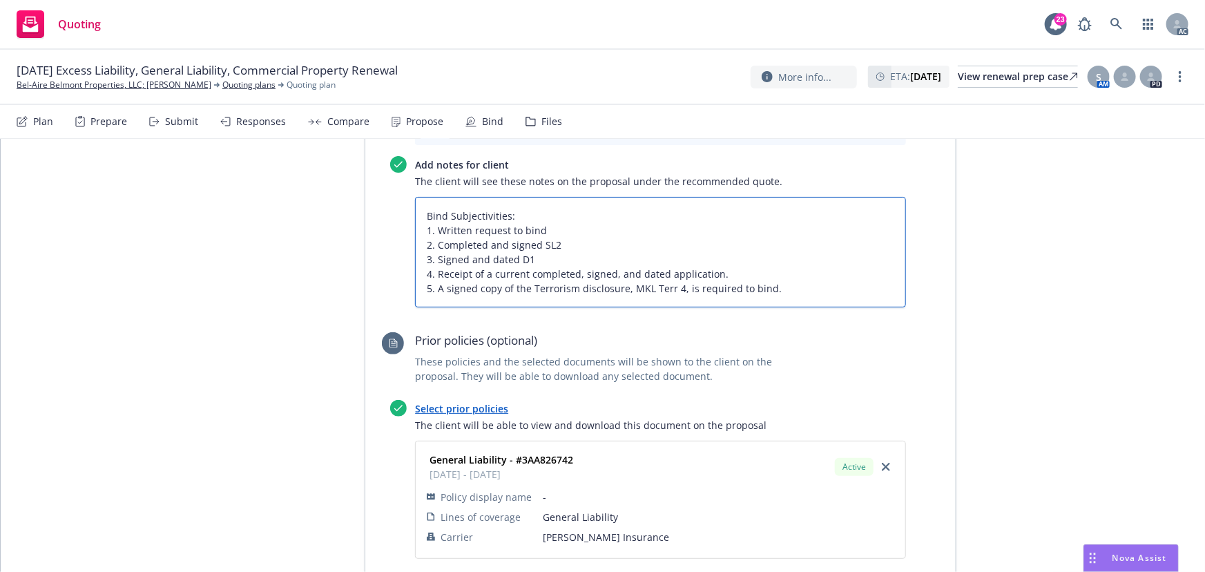
click at [724, 210] on textarea "Bind Subjectivities: 1. Written request to bind  2. Completed and signed SL2 3…" at bounding box center [660, 252] width 491 height 111
type textarea "Bind Subjectivities: 1. Written request to bind  2. Completed and signed SL2 3…"
click at [557, 200] on textarea "Bind Subjectivities: 1. Written request to bind  2. Completed and signed SL2 3…" at bounding box center [660, 252] width 491 height 111
type textarea "x"
type textarea "Bind Subjectivities: 1. Written request to bind  2. Completed and signed SL2 3…"
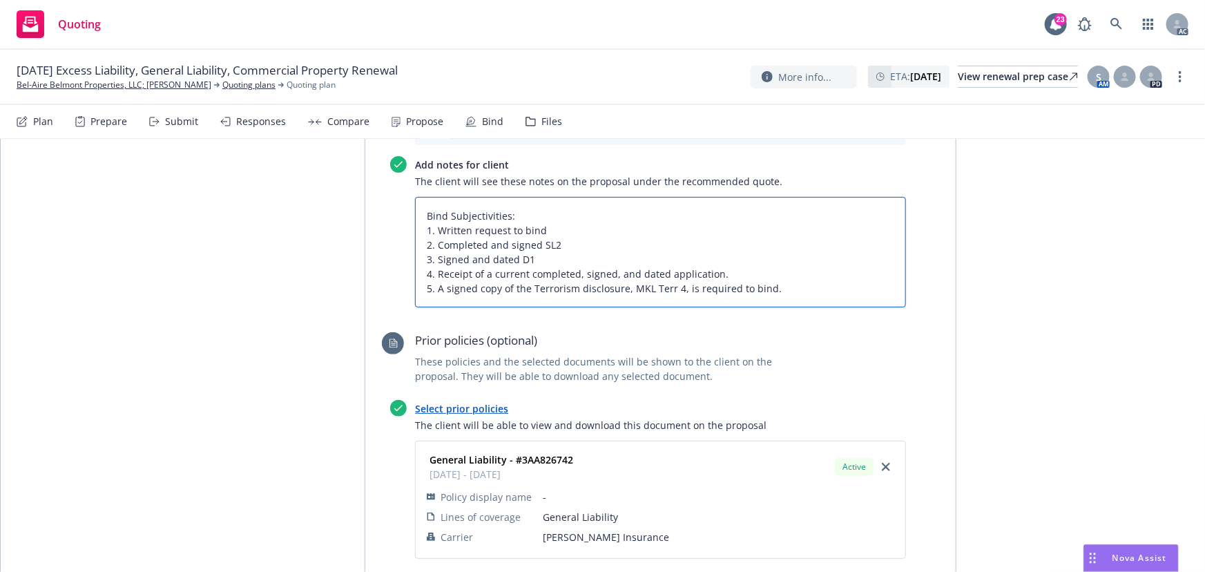
type textarea "x"
type textarea "Bind Subjectivities: 1. Written request to bind  2. Completed and signed SL2 3…"
type textarea "x"
type textarea "Bind Subjectivities: 1. Written request to bind  2. Completed and signed SL2 3…"
click at [738, 214] on textarea "Bind Subjectivities: 1. Written request to bind  2. Completed and signed SL2 3…" at bounding box center [660, 252] width 491 height 111
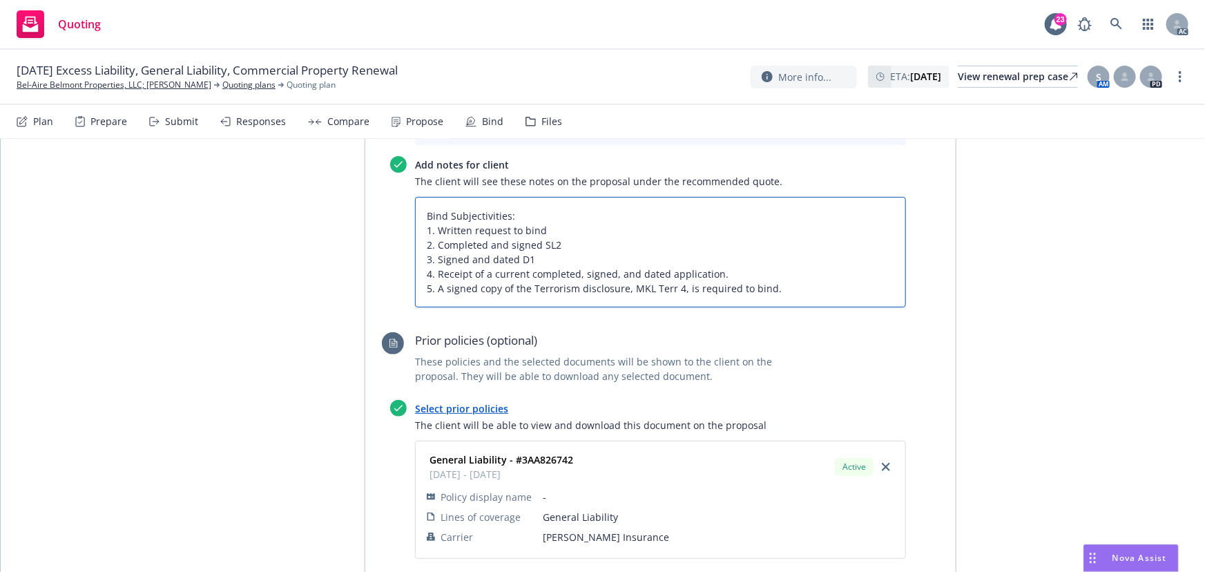
type textarea "x"
type textarea "Bind Subjectivities: 1. Written request to bind  2. Completed and signed SL2 3…"
type textarea "x"
type textarea "Bind Subjectivities: 1. Written request to bind  2. Completed and signed SL2 3…"
click at [801, 231] on textarea "Bind Subjectivities: 1. Written request to bind  2. Completed and signed SL2 3…" at bounding box center [660, 252] width 491 height 111
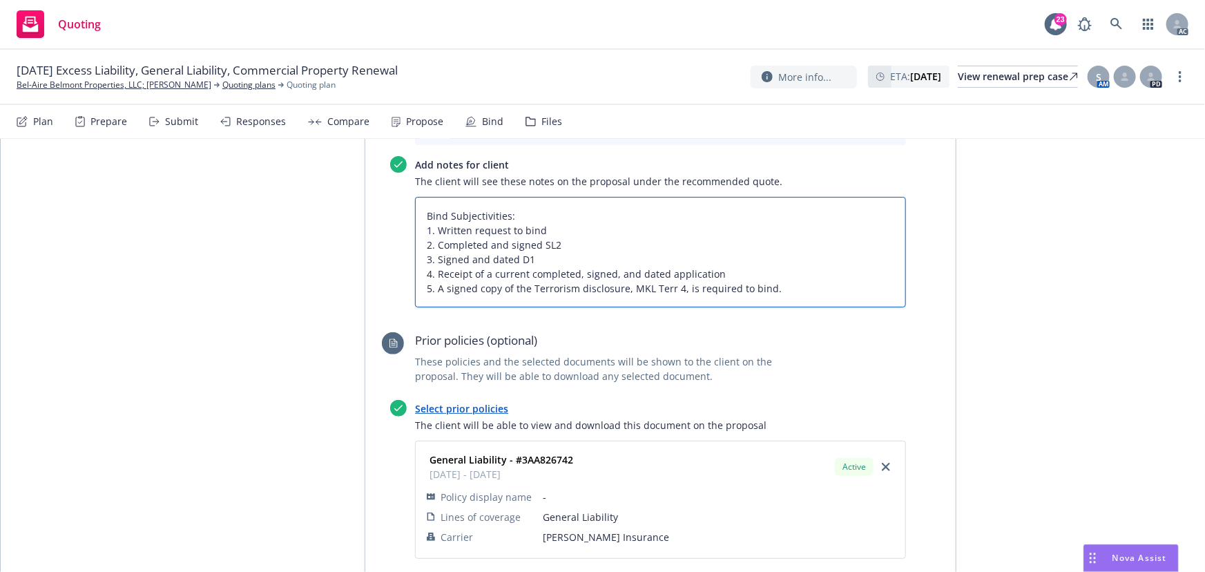
type textarea "x"
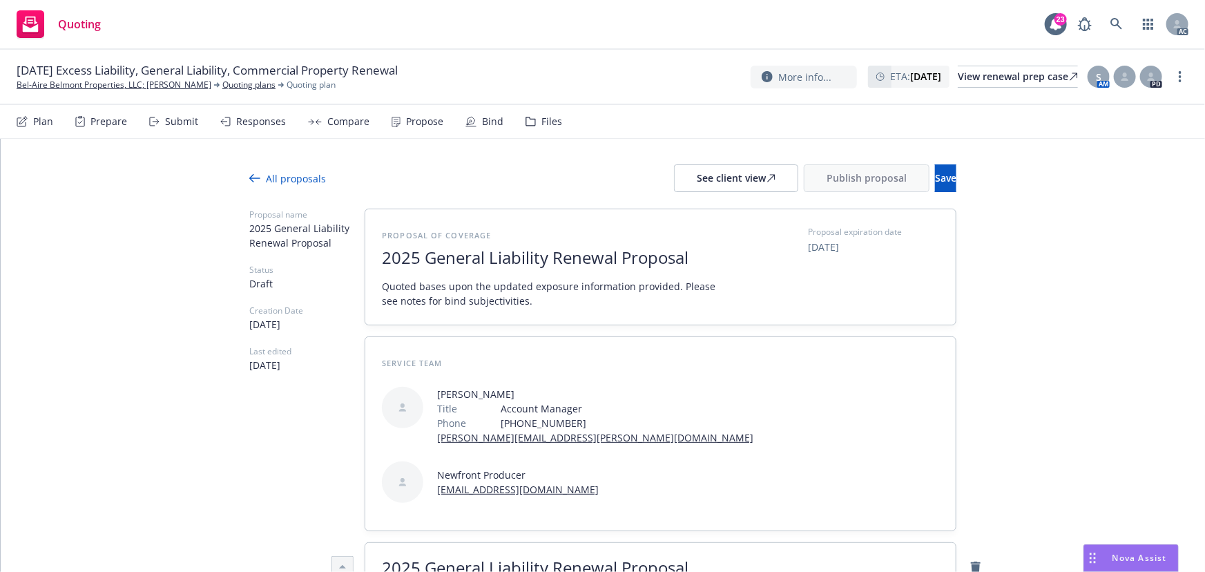
scroll to position [0, 0]
type textarea "Bind Subjectivities: 1. Written request to bind  2. Completed and signed SL2 3…"
drag, startPoint x: 715, startPoint y: 179, endPoint x: 718, endPoint y: 187, distance: 9.0
click at [715, 178] on div "See client view" at bounding box center [736, 180] width 79 height 26
type textarea "x"
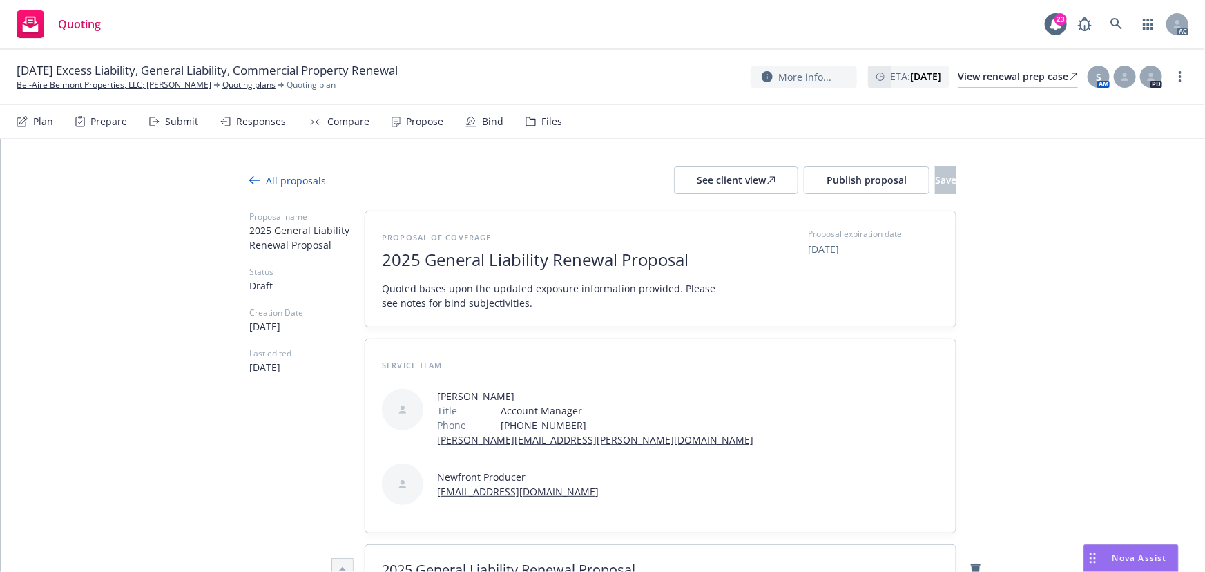
click at [262, 128] on div "Responses" at bounding box center [253, 121] width 66 height 33
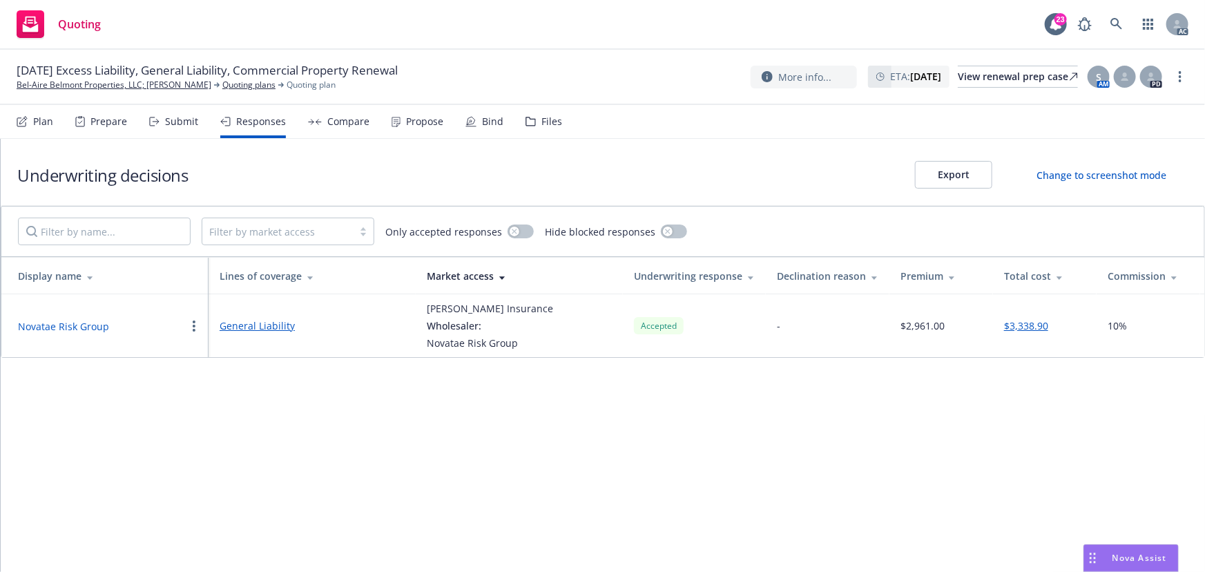
click at [61, 327] on button "Novatae Risk Group" at bounding box center [63, 326] width 91 height 15
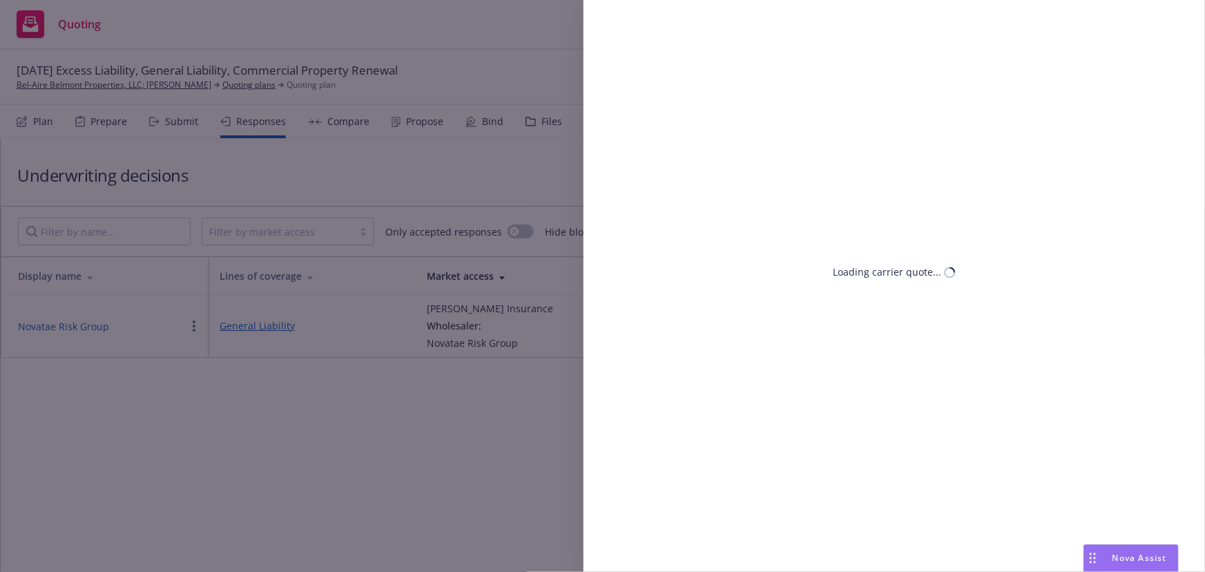
select select "CA"
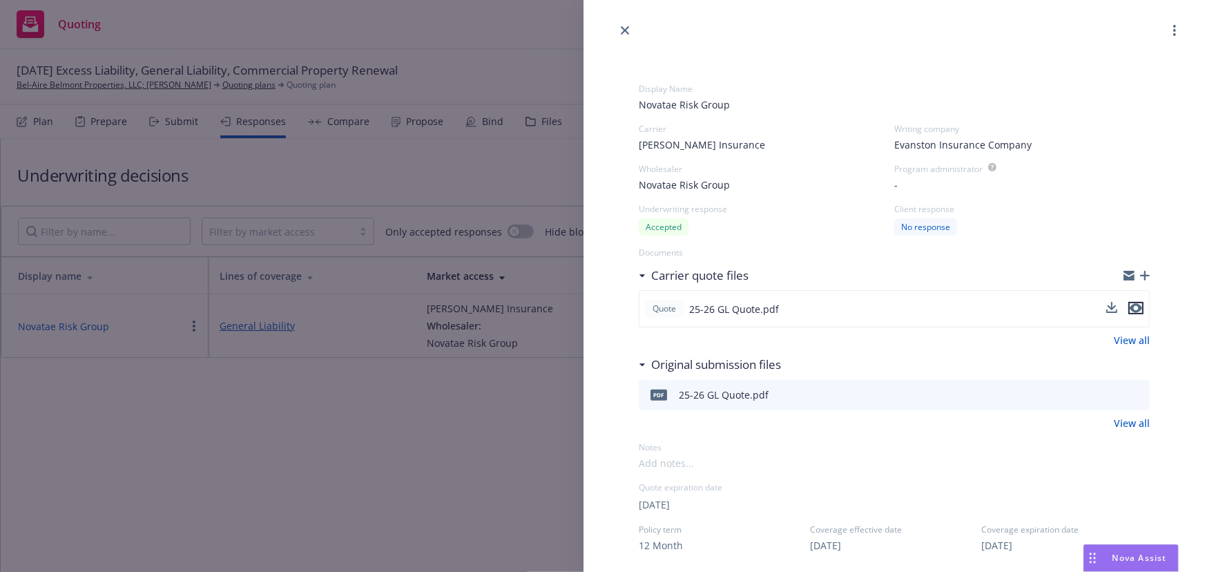
click at [1130, 306] on icon "preview file" at bounding box center [1136, 308] width 12 height 10
drag, startPoint x: 1068, startPoint y: 456, endPoint x: 1031, endPoint y: 437, distance: 42.0
click at [1068, 456] on span at bounding box center [894, 463] width 511 height 15
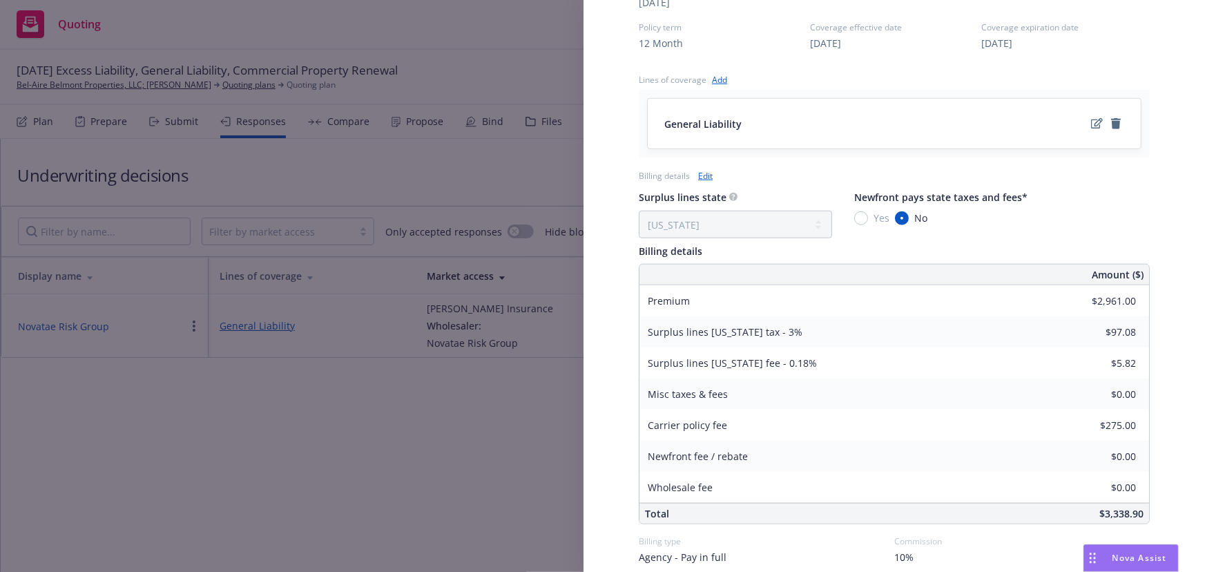
scroll to position [560, 0]
